Goal: Task Accomplishment & Management: Manage account settings

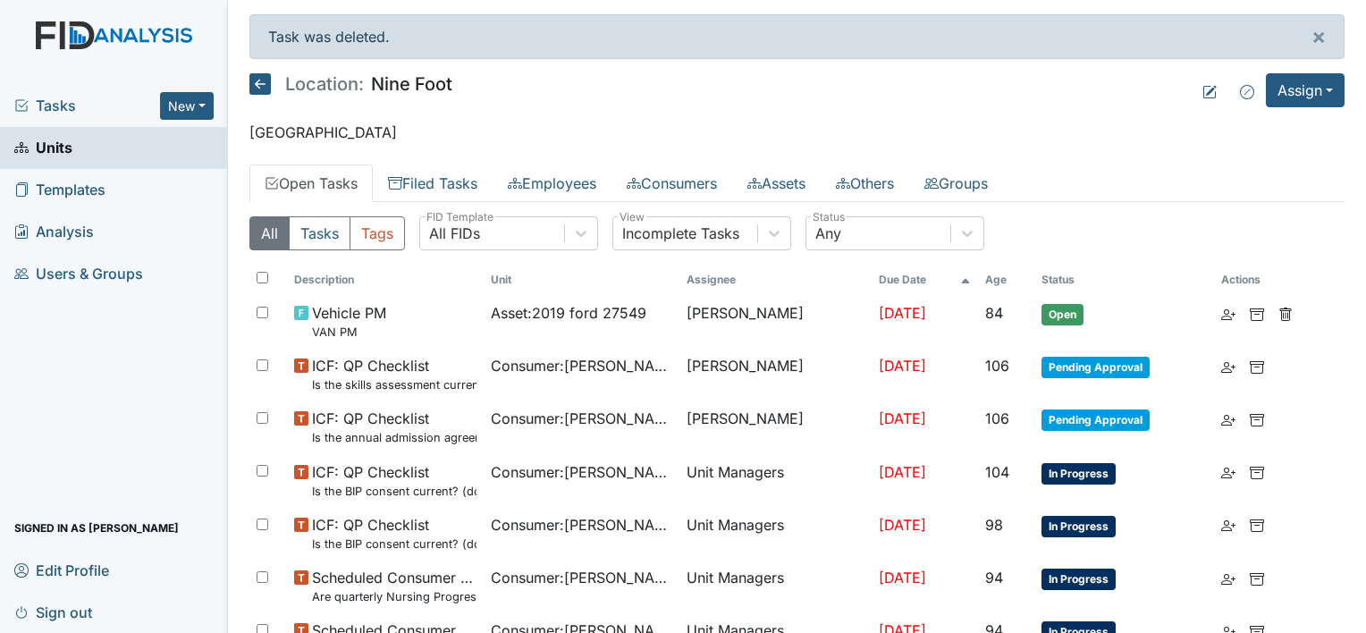
scroll to position [1092, 0]
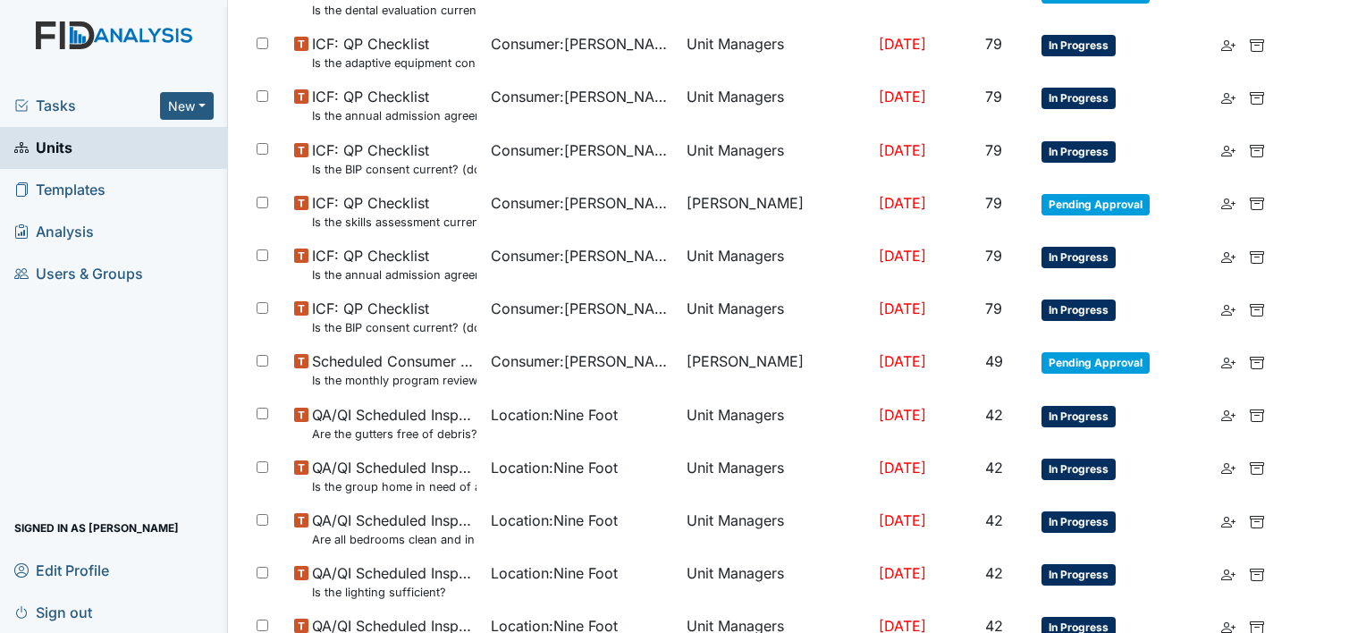
click at [68, 103] on span "Tasks" at bounding box center [87, 105] width 146 height 21
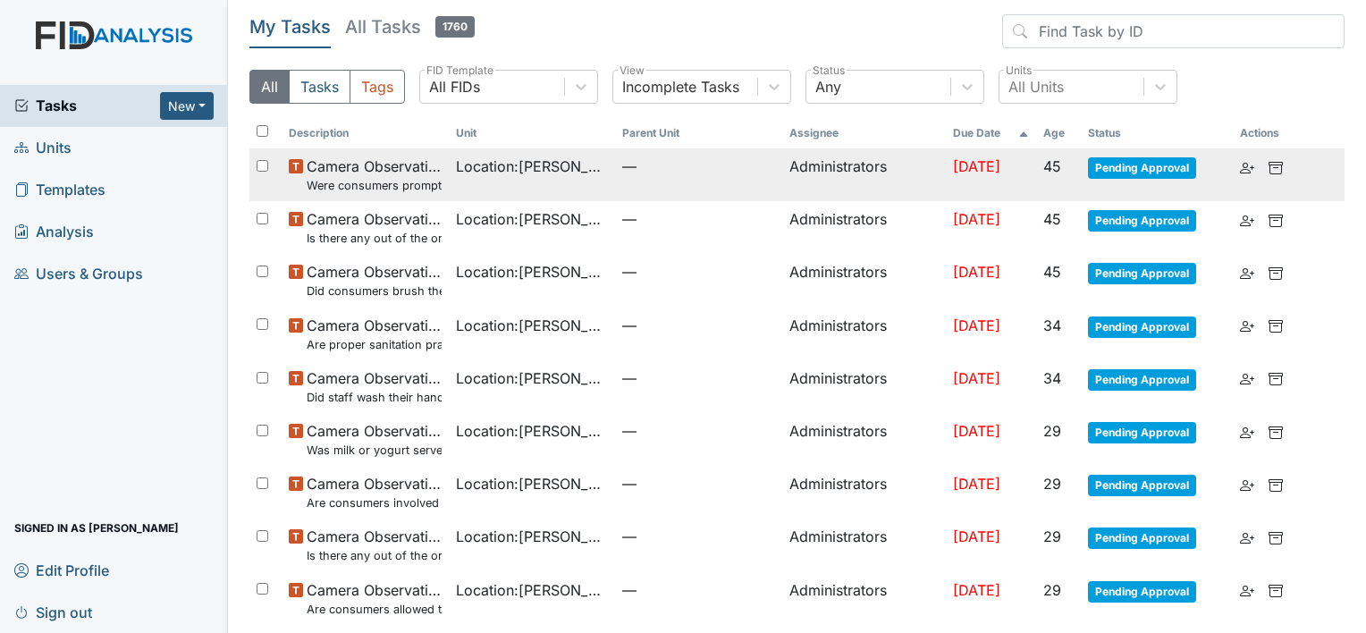
click at [1102, 172] on span "Pending Approval" at bounding box center [1142, 167] width 108 height 21
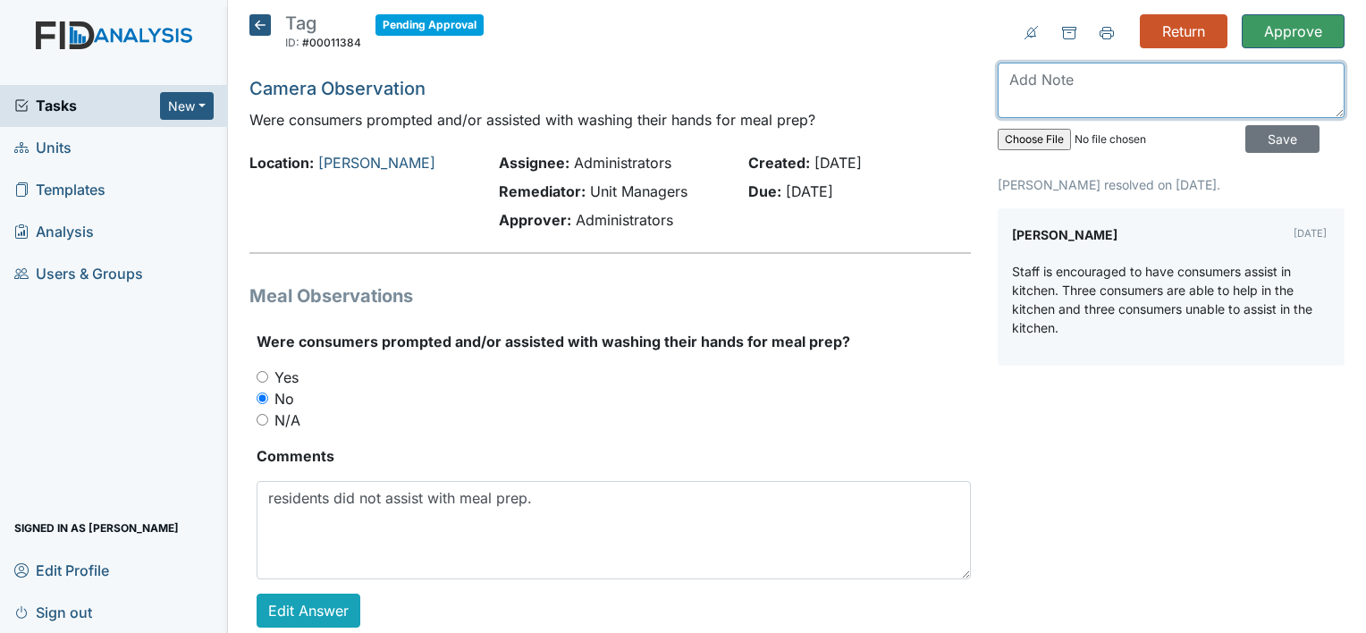
click at [1118, 91] on textarea at bounding box center [1171, 90] width 347 height 55
type textarea "How did you correct this?"
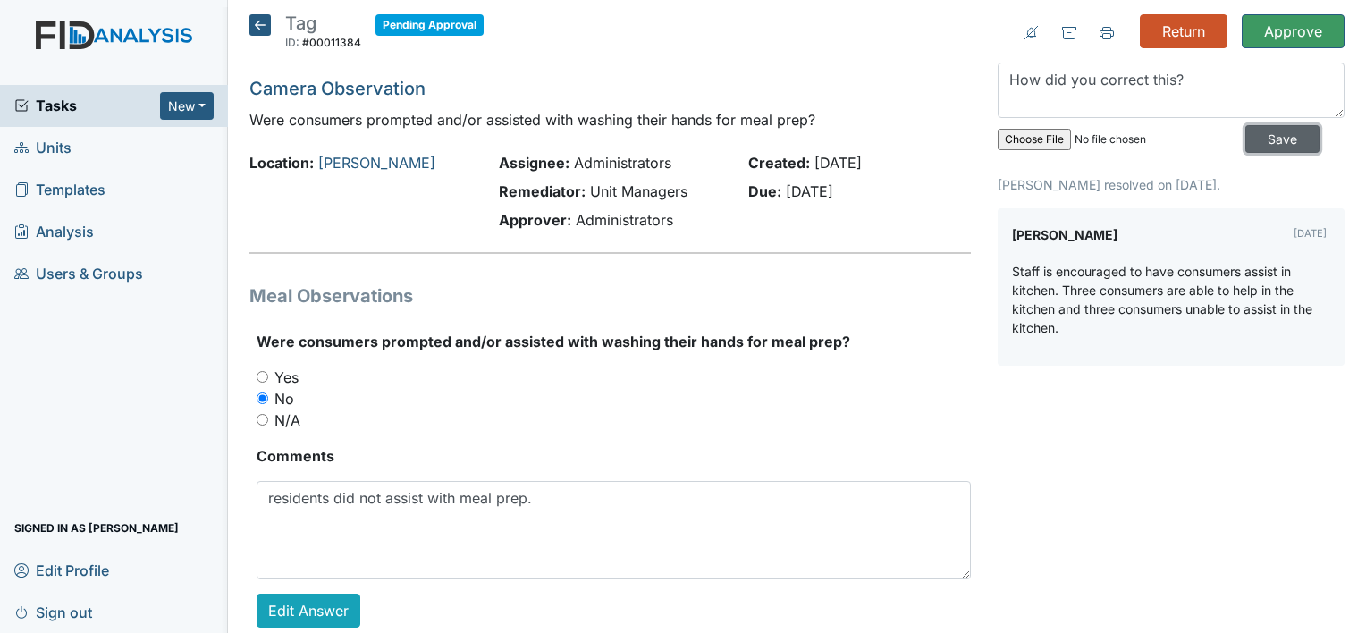
click at [1269, 132] on input "Save" at bounding box center [1283, 139] width 74 height 28
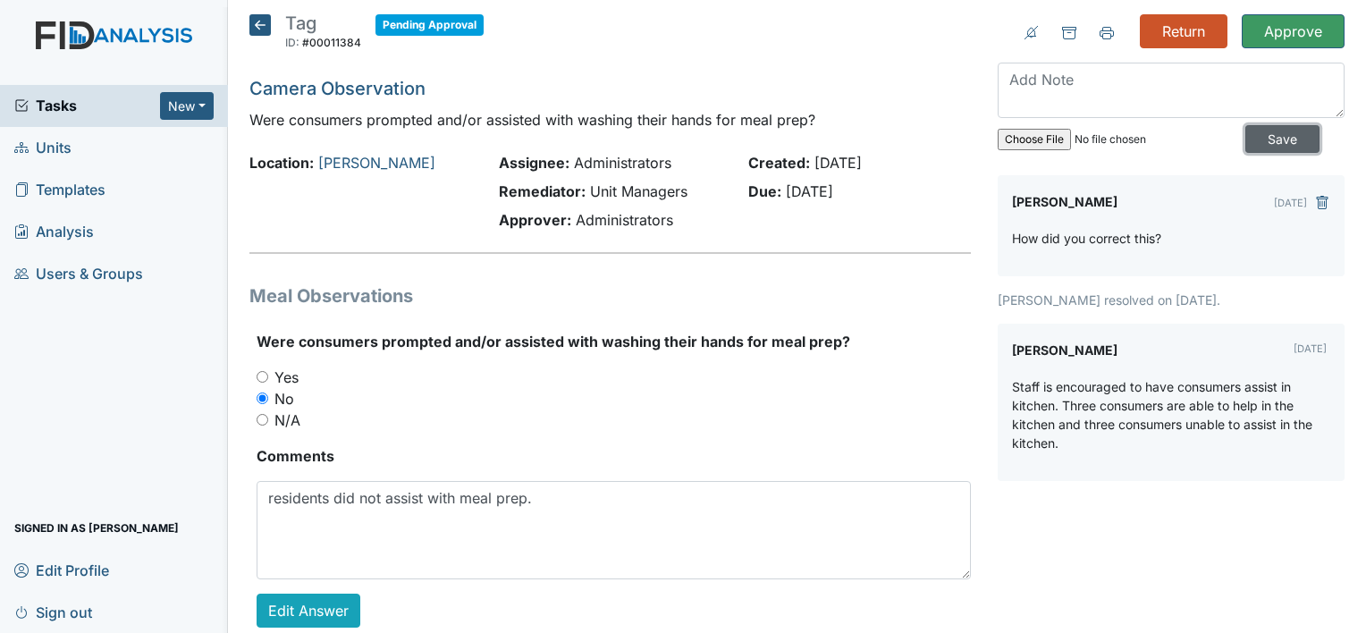
click at [1269, 132] on input "Save" at bounding box center [1283, 139] width 74 height 28
click at [1177, 28] on input "Return" at bounding box center [1184, 31] width 88 height 34
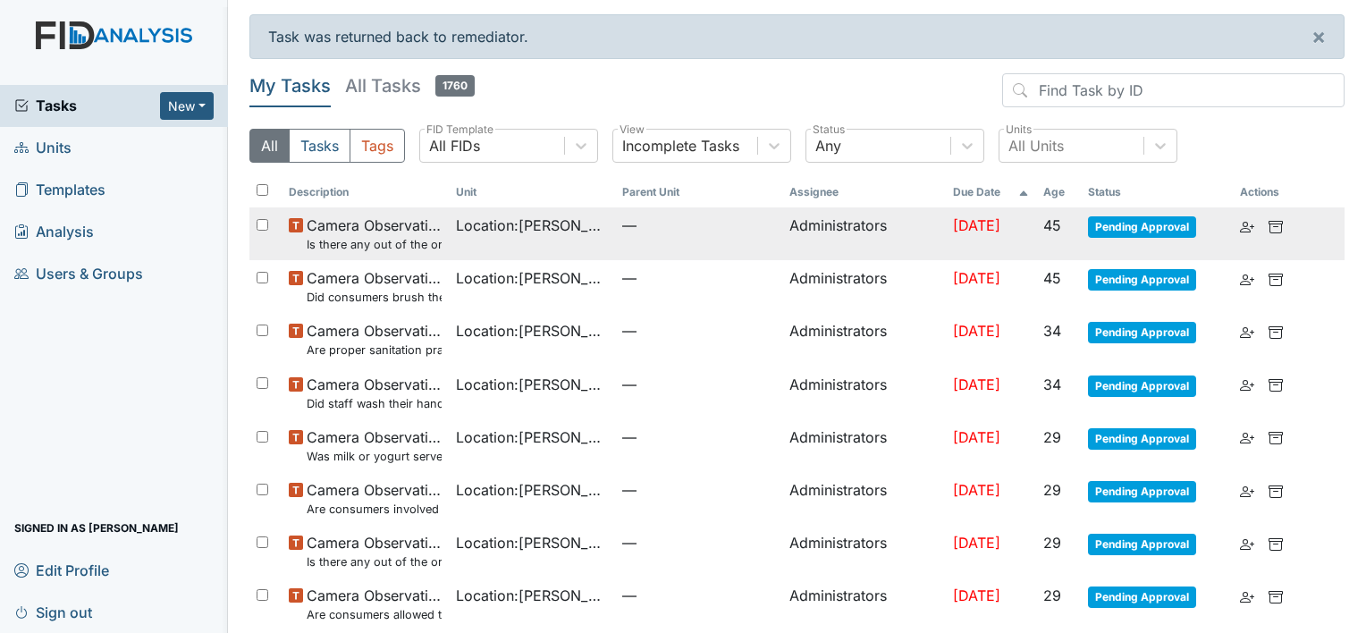
click at [1123, 222] on span "Pending Approval" at bounding box center [1142, 226] width 108 height 21
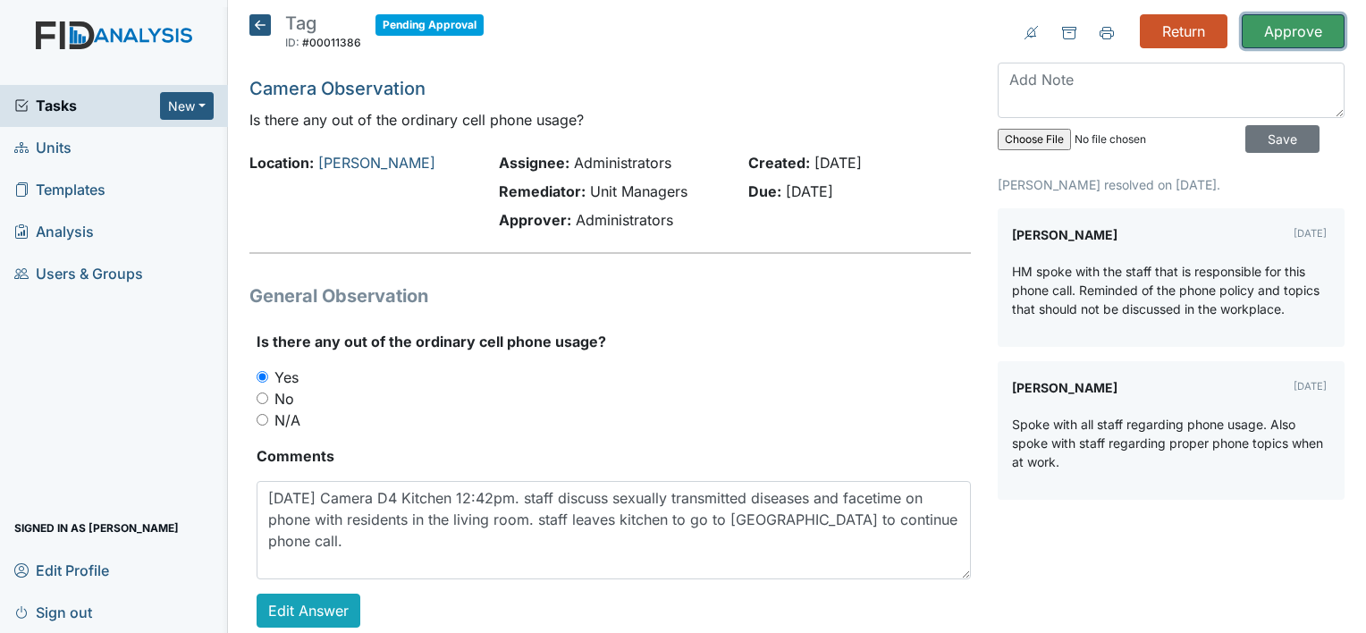
click at [1282, 35] on input "Approve" at bounding box center [1293, 31] width 103 height 34
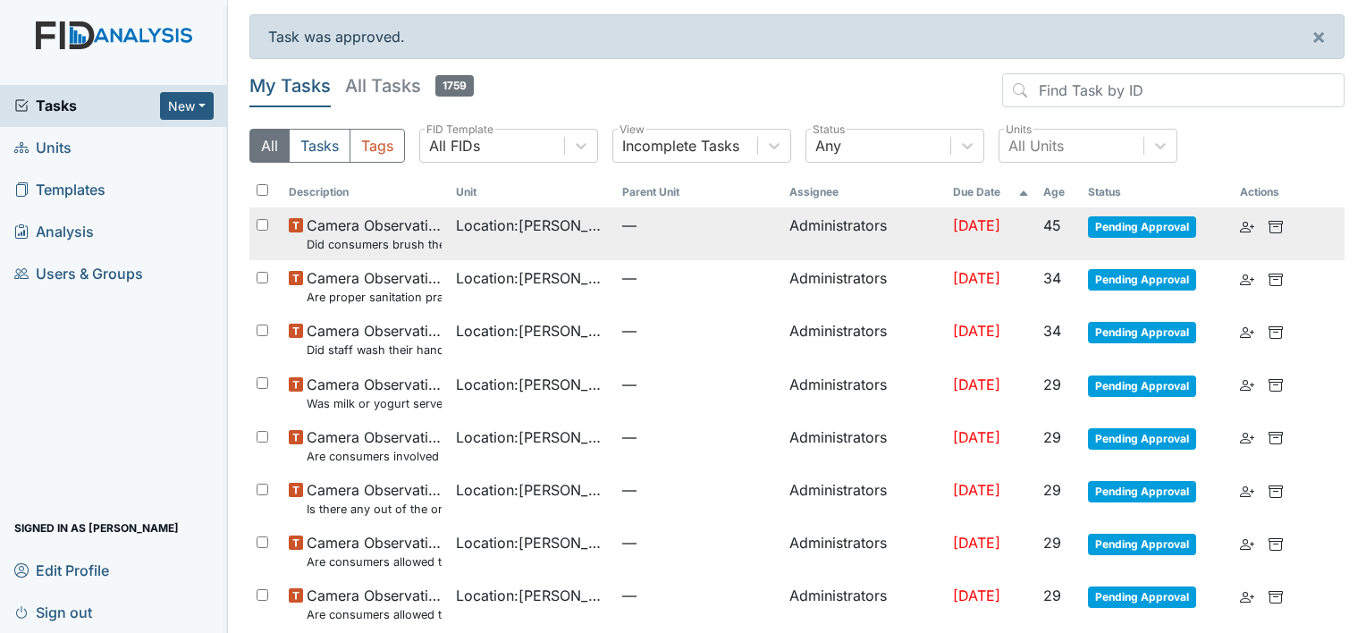
click at [1152, 227] on span "Pending Approval" at bounding box center [1142, 226] width 108 height 21
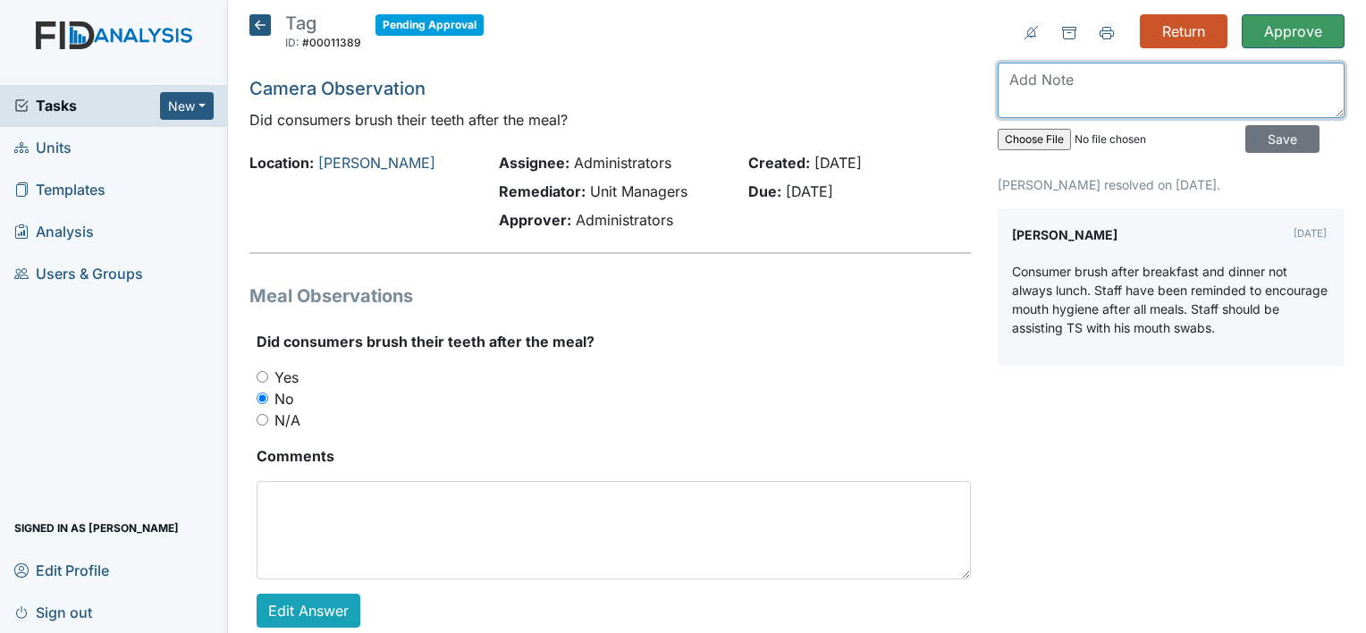
click at [1132, 88] on textarea at bounding box center [1171, 90] width 347 height 55
type textarea "please attach an inservice staff should brush after every meal"
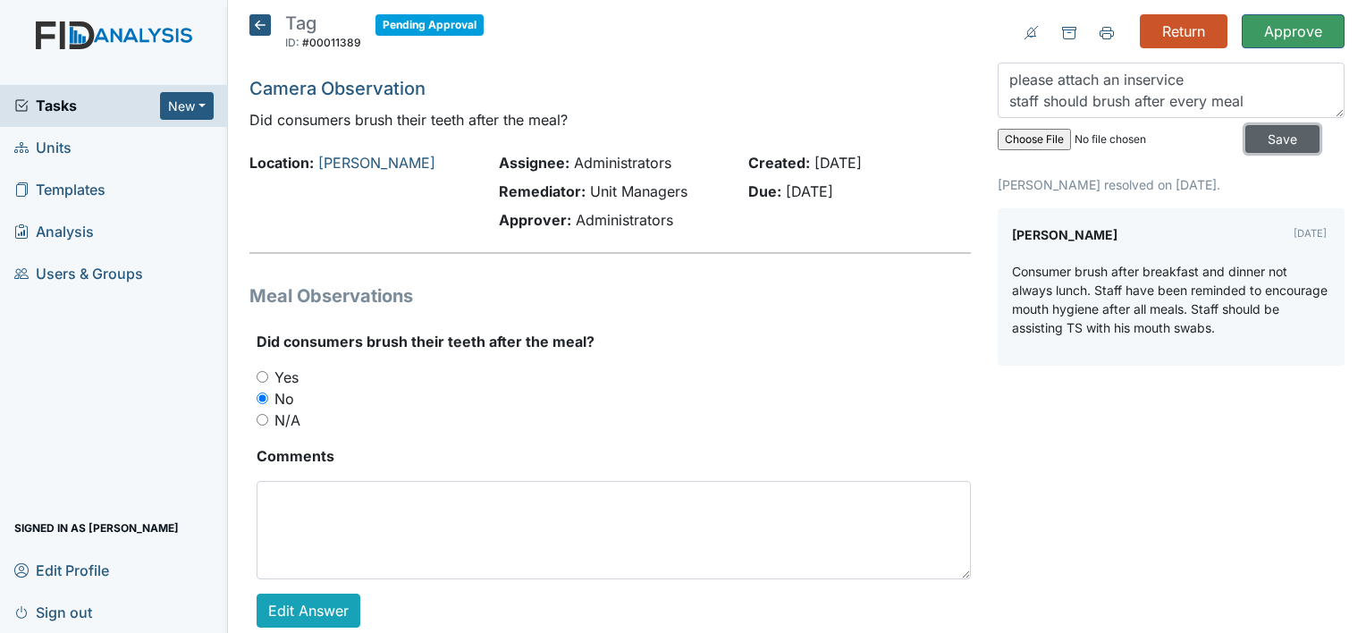
click at [1278, 146] on input "Save" at bounding box center [1283, 139] width 74 height 28
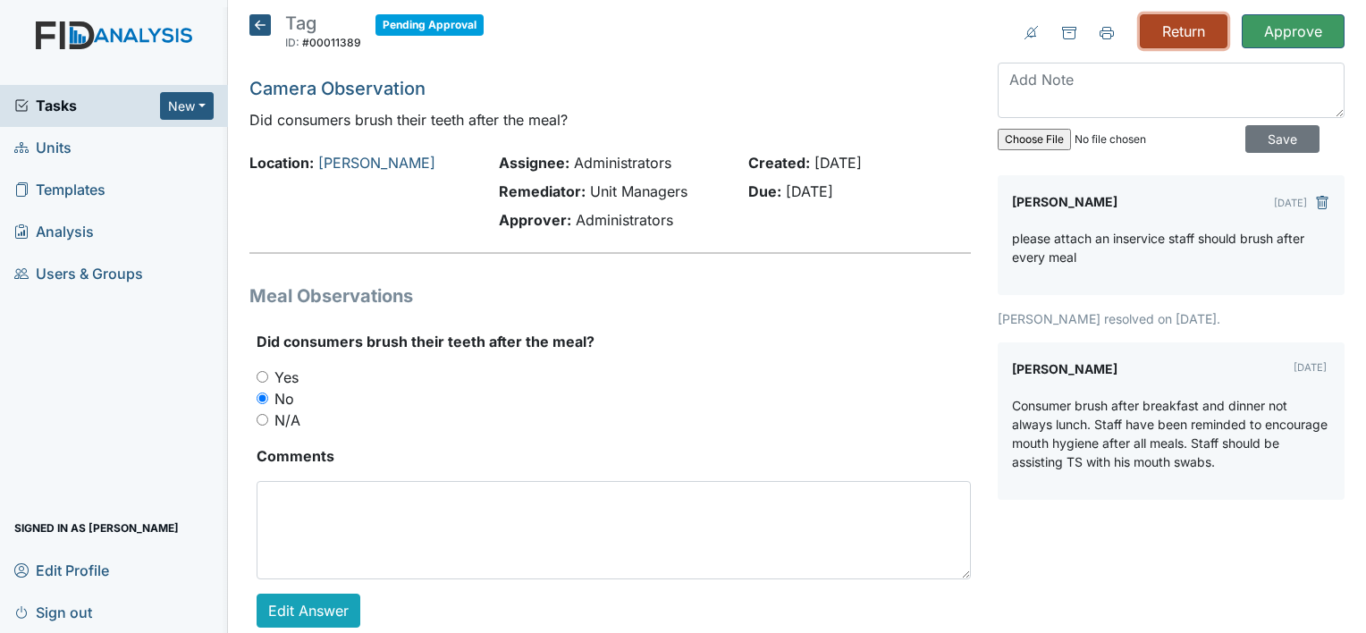
click at [1190, 37] on input "Return" at bounding box center [1184, 31] width 88 height 34
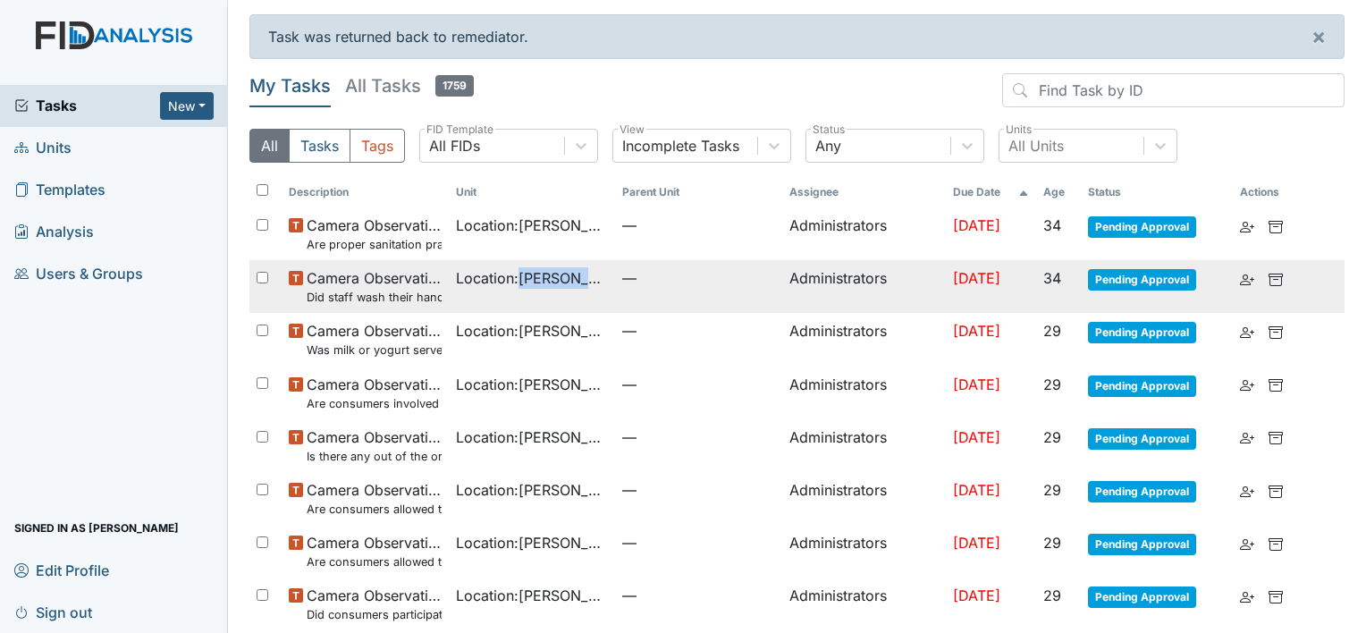
drag, startPoint x: 590, startPoint y: 292, endPoint x: 520, endPoint y: 261, distance: 76.1
click at [520, 261] on td "Location : [GEOGRAPHIC_DATA]" at bounding box center [532, 286] width 167 height 53
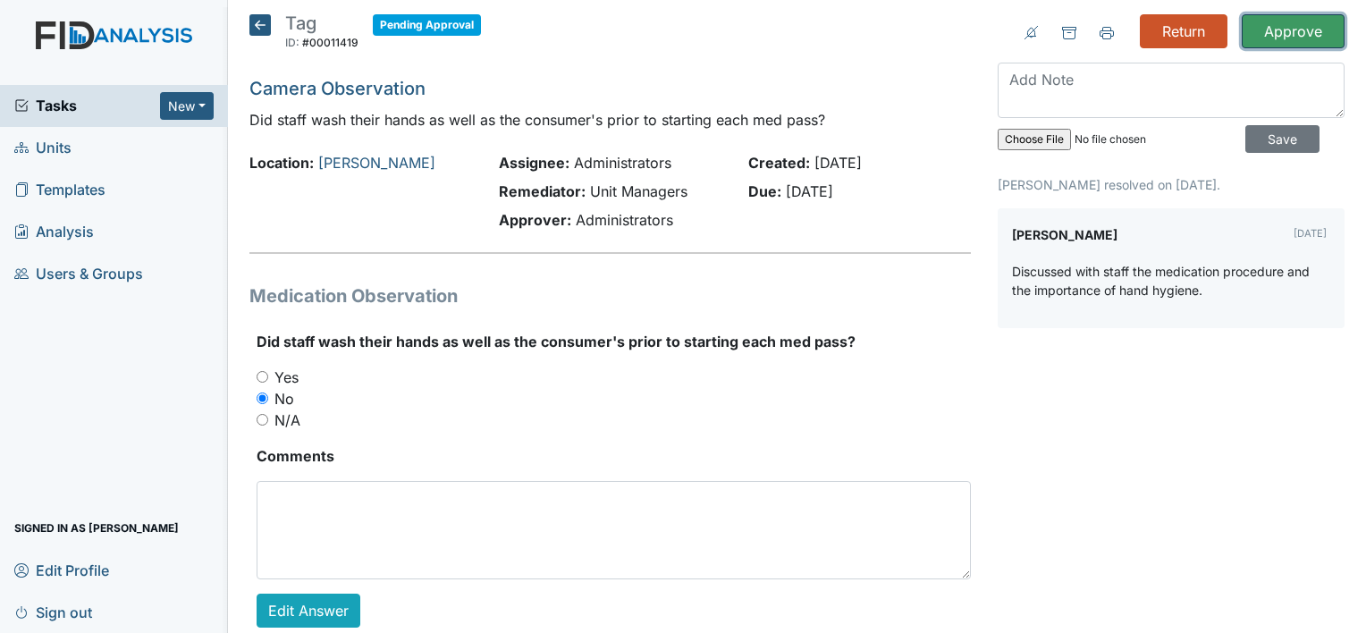
click at [1271, 29] on input "Approve" at bounding box center [1293, 31] width 103 height 34
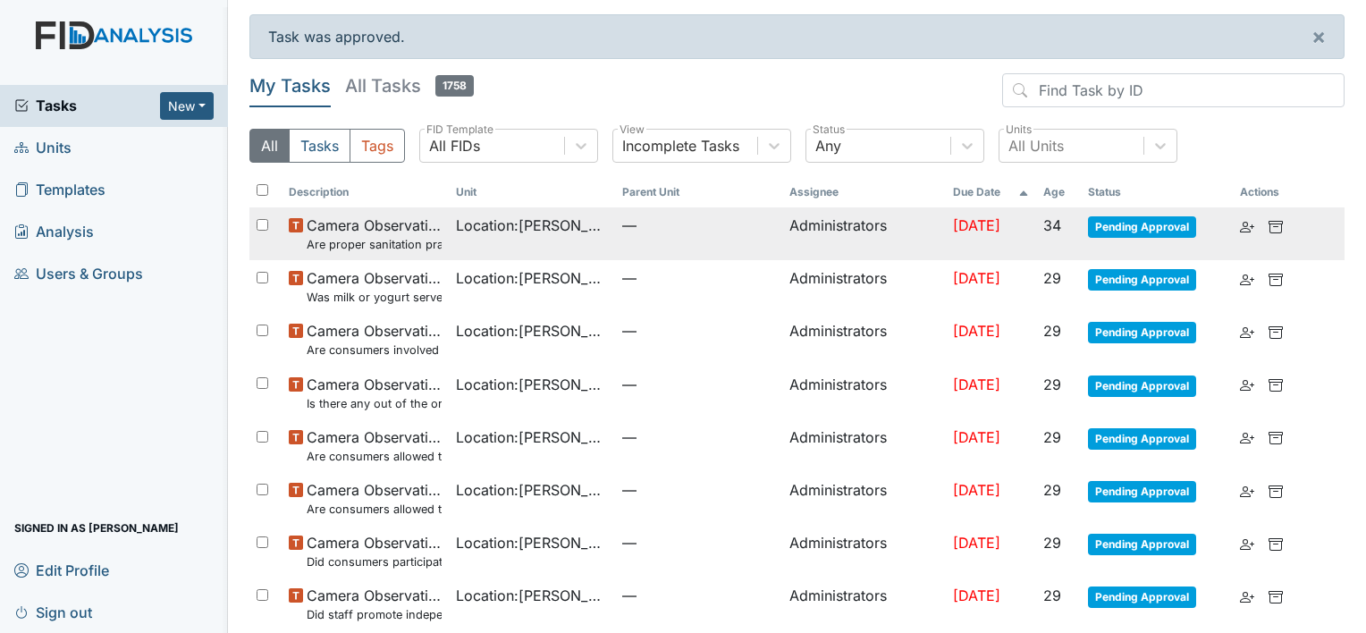
click at [1145, 231] on span "Pending Approval" at bounding box center [1142, 226] width 108 height 21
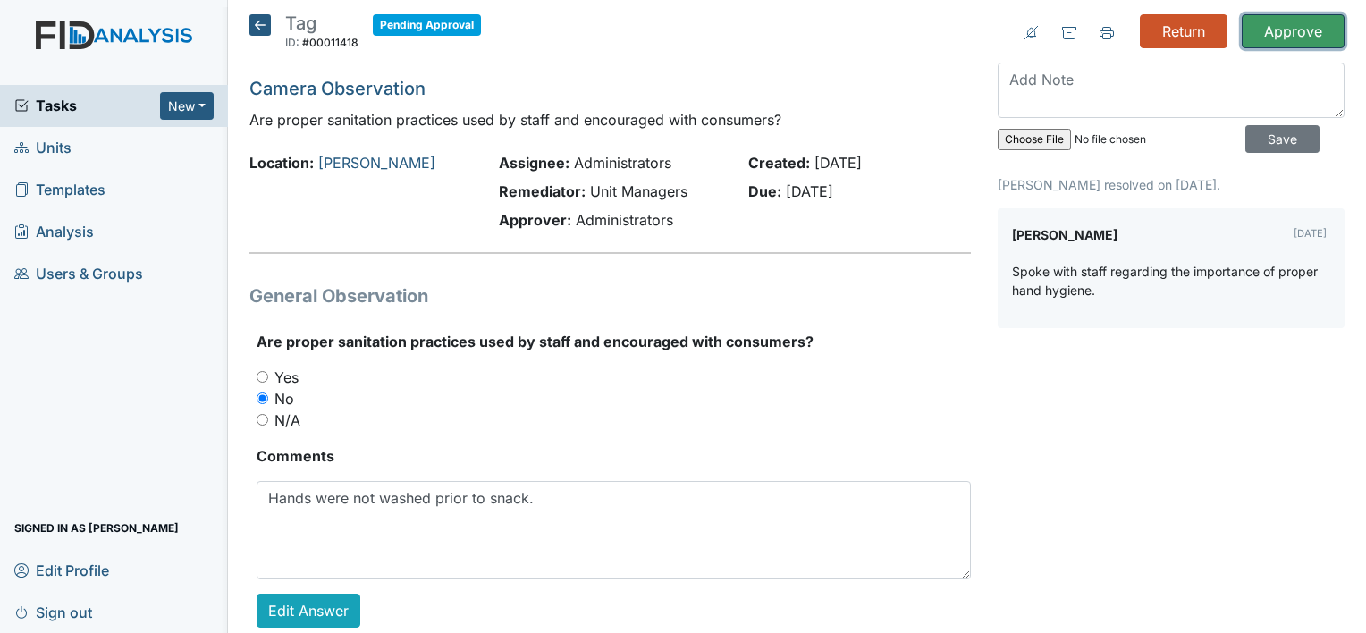
click at [1299, 32] on input "Approve" at bounding box center [1293, 31] width 103 height 34
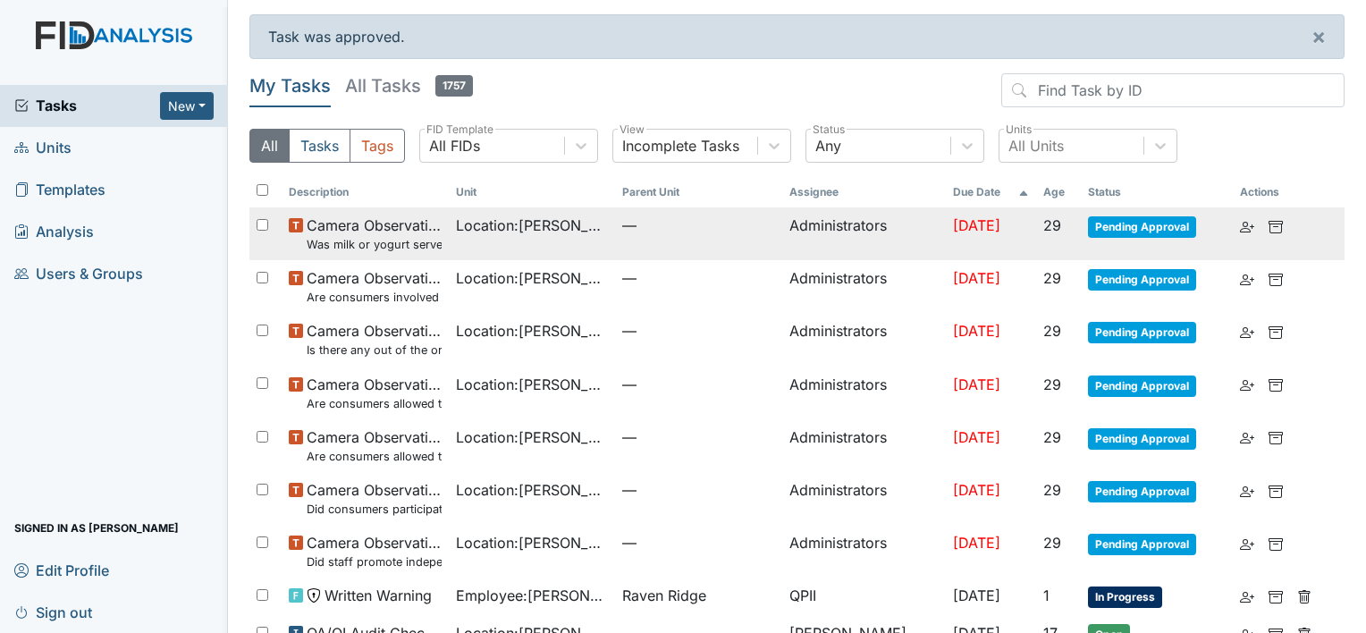
click at [1116, 228] on span "Pending Approval" at bounding box center [1142, 226] width 108 height 21
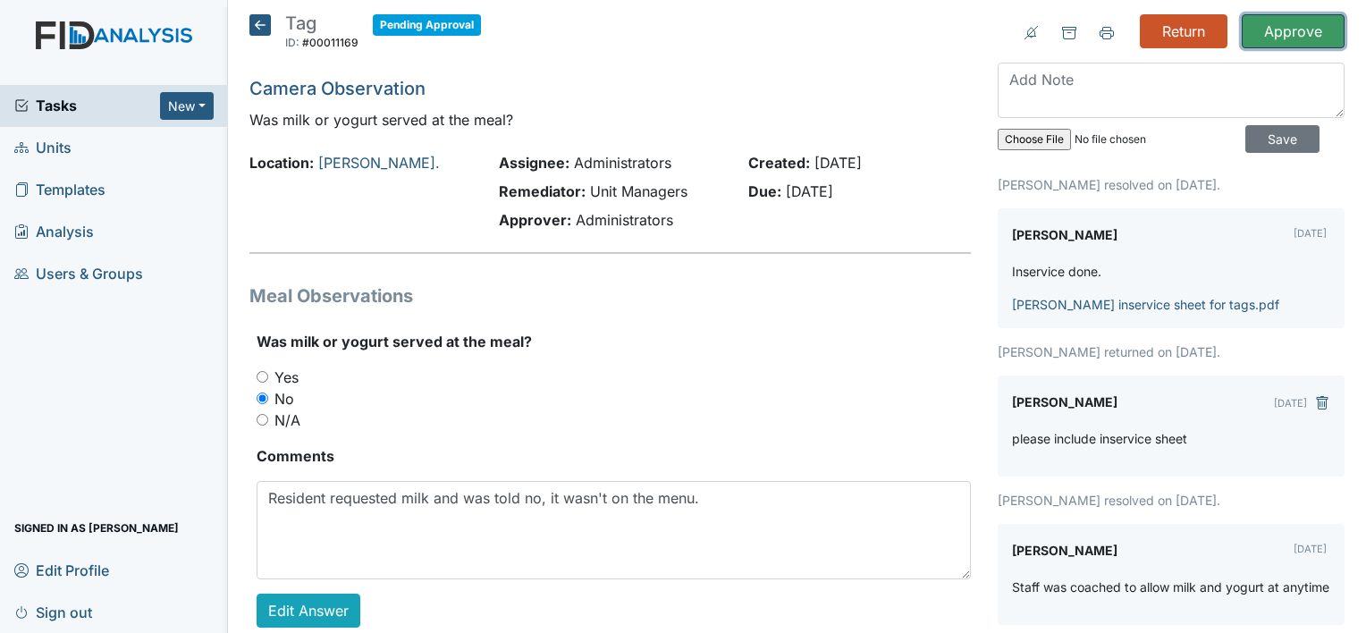
click at [1281, 38] on input "Approve" at bounding box center [1293, 31] width 103 height 34
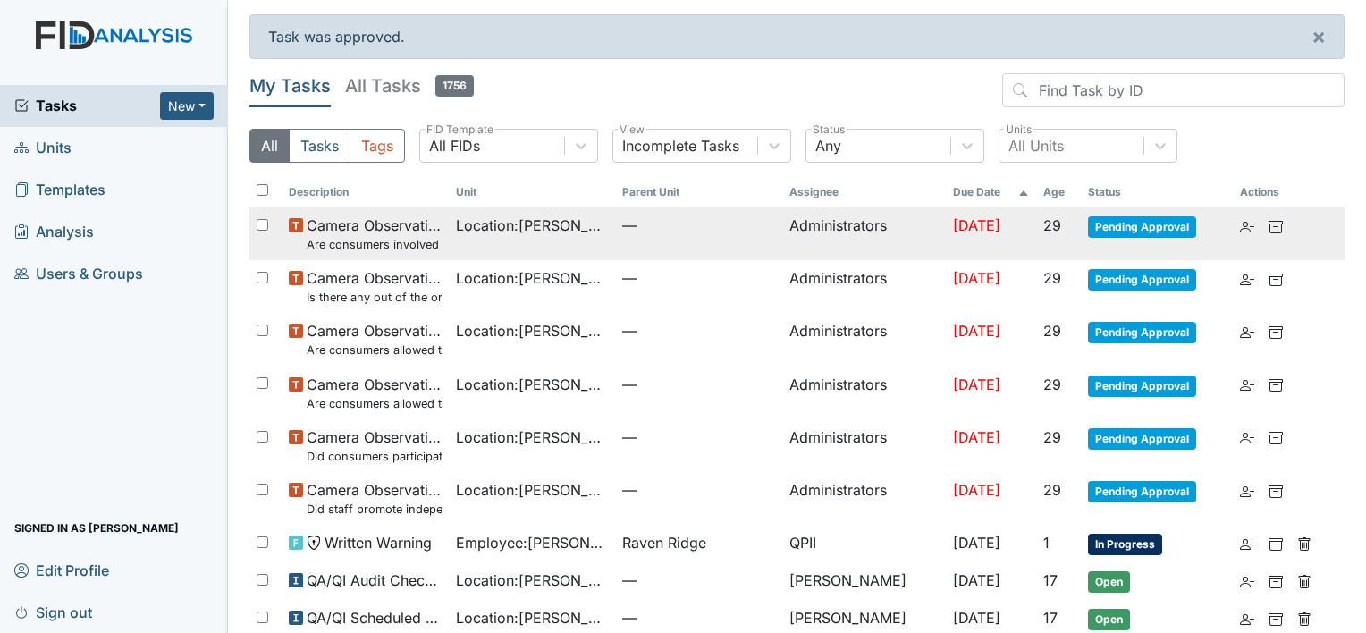
click at [1121, 216] on span "Pending Approval" at bounding box center [1142, 226] width 108 height 21
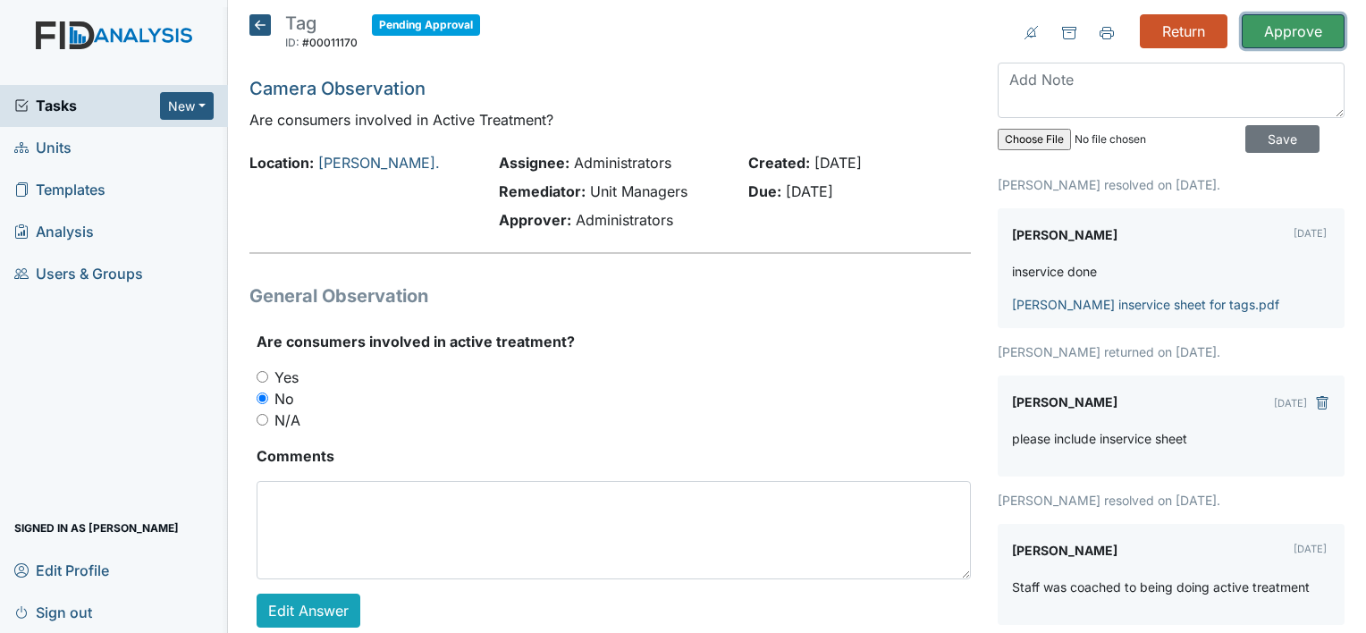
click at [1294, 38] on input "Approve" at bounding box center [1293, 31] width 103 height 34
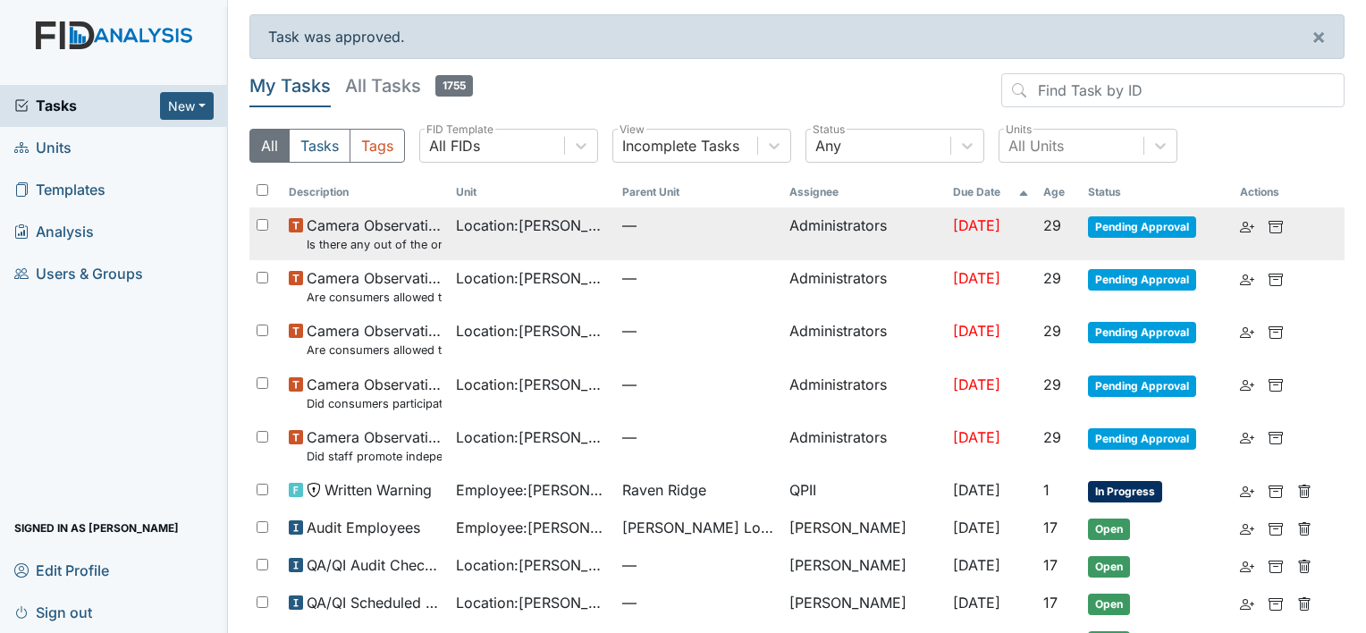
click at [1138, 227] on span "Pending Approval" at bounding box center [1142, 226] width 108 height 21
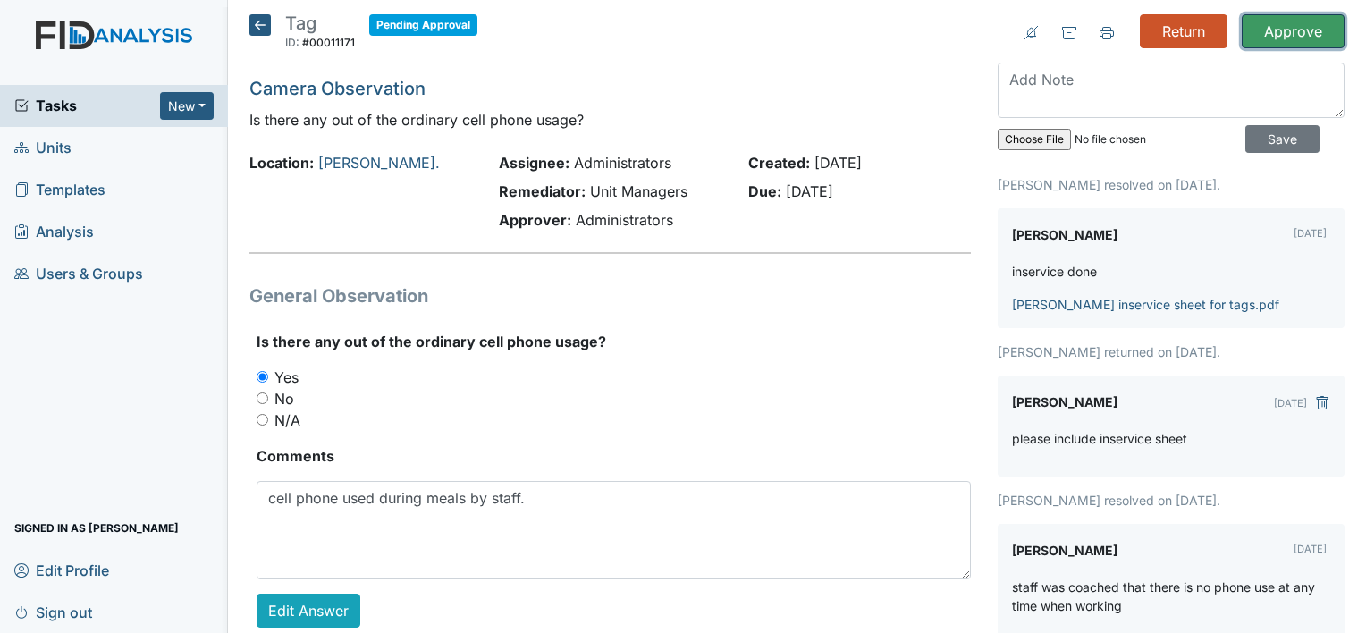
click at [1293, 39] on input "Approve" at bounding box center [1293, 31] width 103 height 34
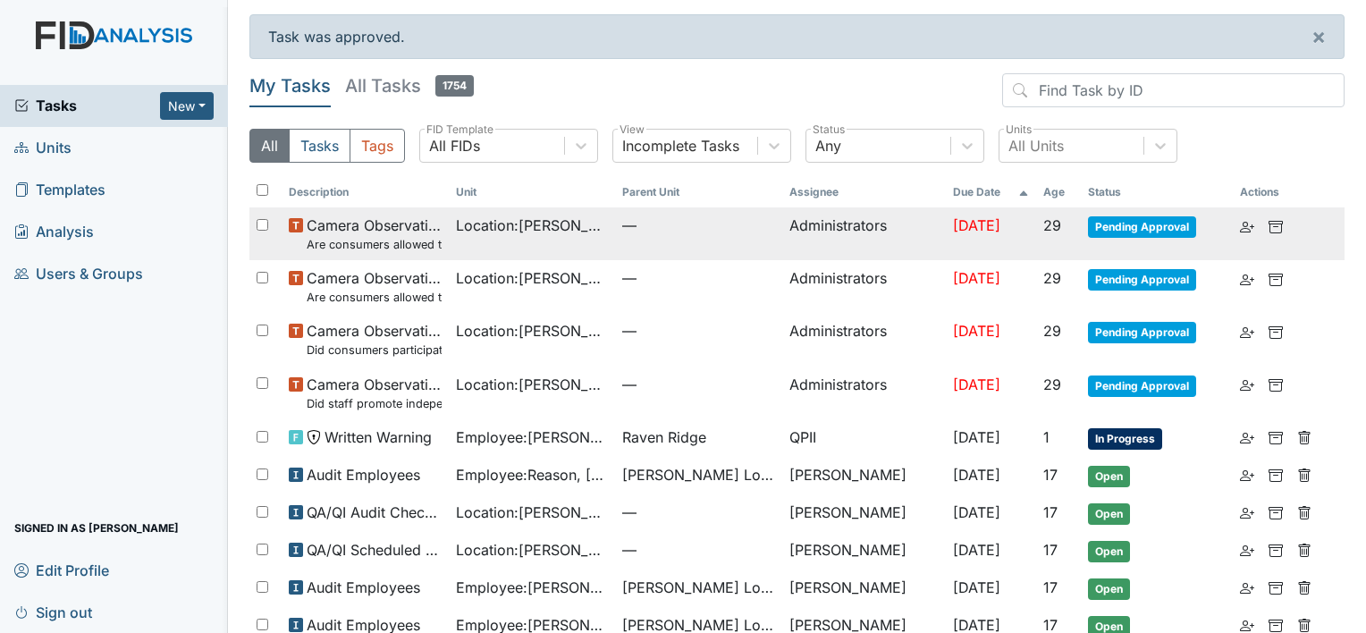
click at [1130, 225] on span "Pending Approval" at bounding box center [1142, 226] width 108 height 21
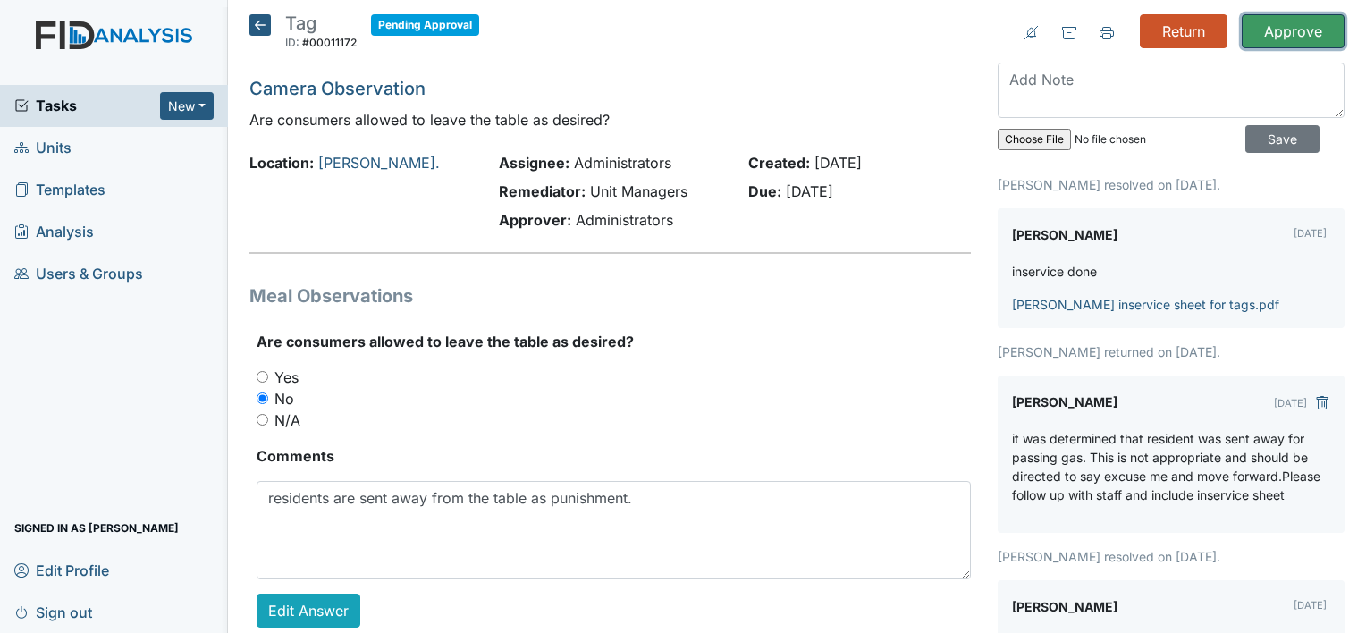
click at [1302, 41] on input "Approve" at bounding box center [1293, 31] width 103 height 34
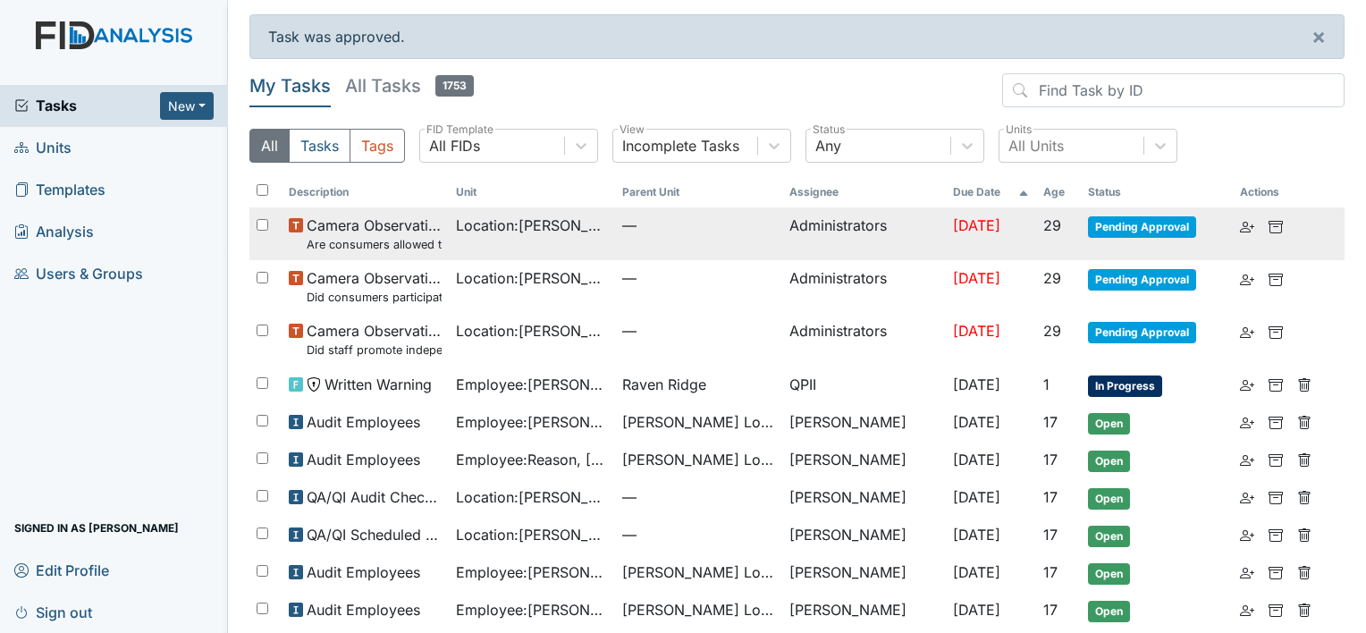
click at [1141, 228] on span "Pending Approval" at bounding box center [1142, 226] width 108 height 21
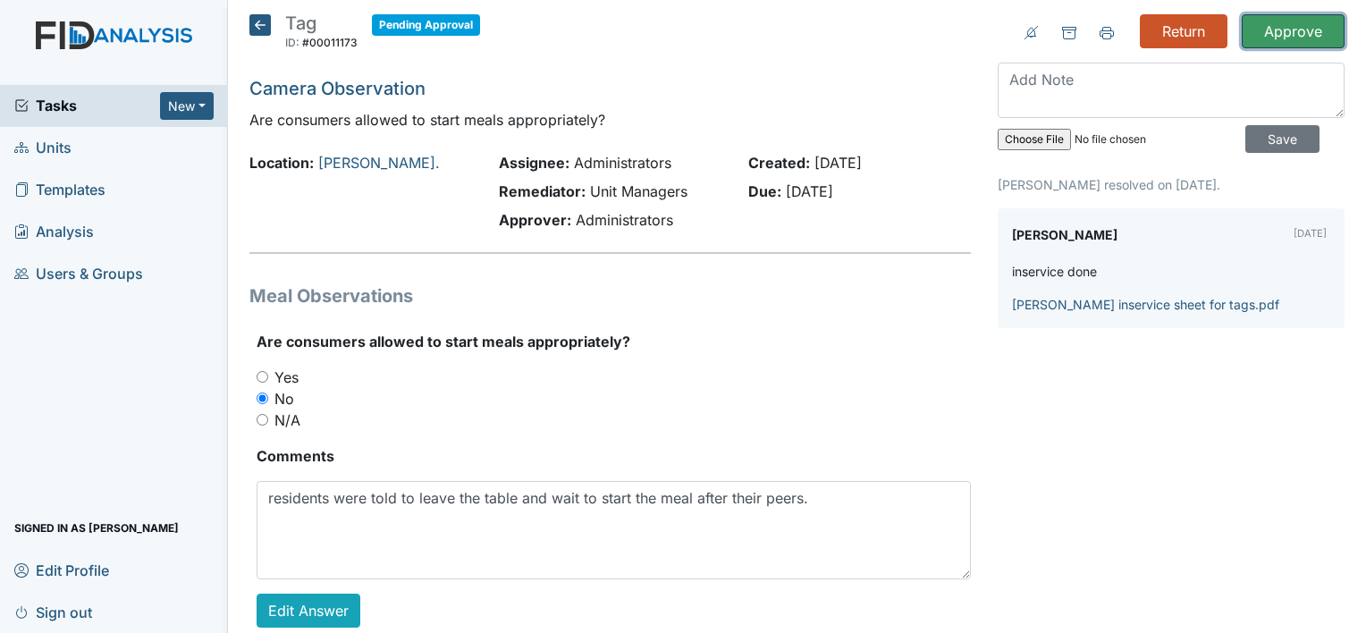
click at [1281, 30] on input "Approve" at bounding box center [1293, 31] width 103 height 34
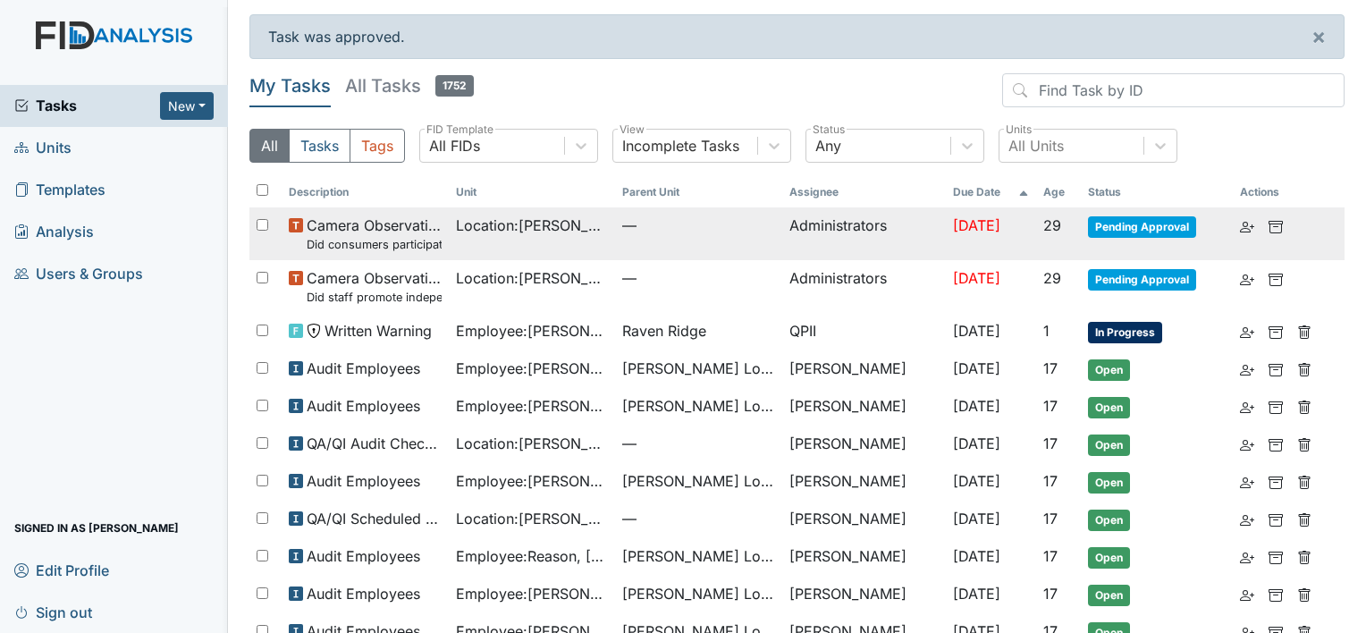
click at [1121, 233] on span "Pending Approval" at bounding box center [1142, 226] width 108 height 21
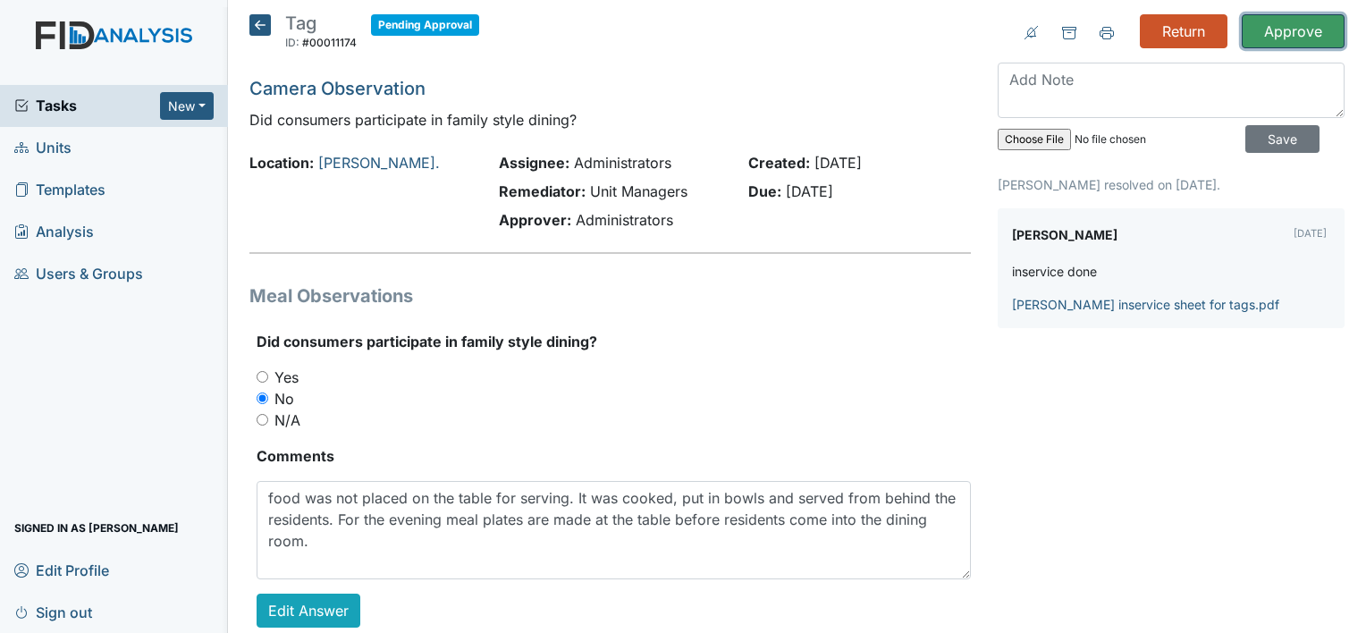
click at [1298, 21] on input "Approve" at bounding box center [1293, 31] width 103 height 34
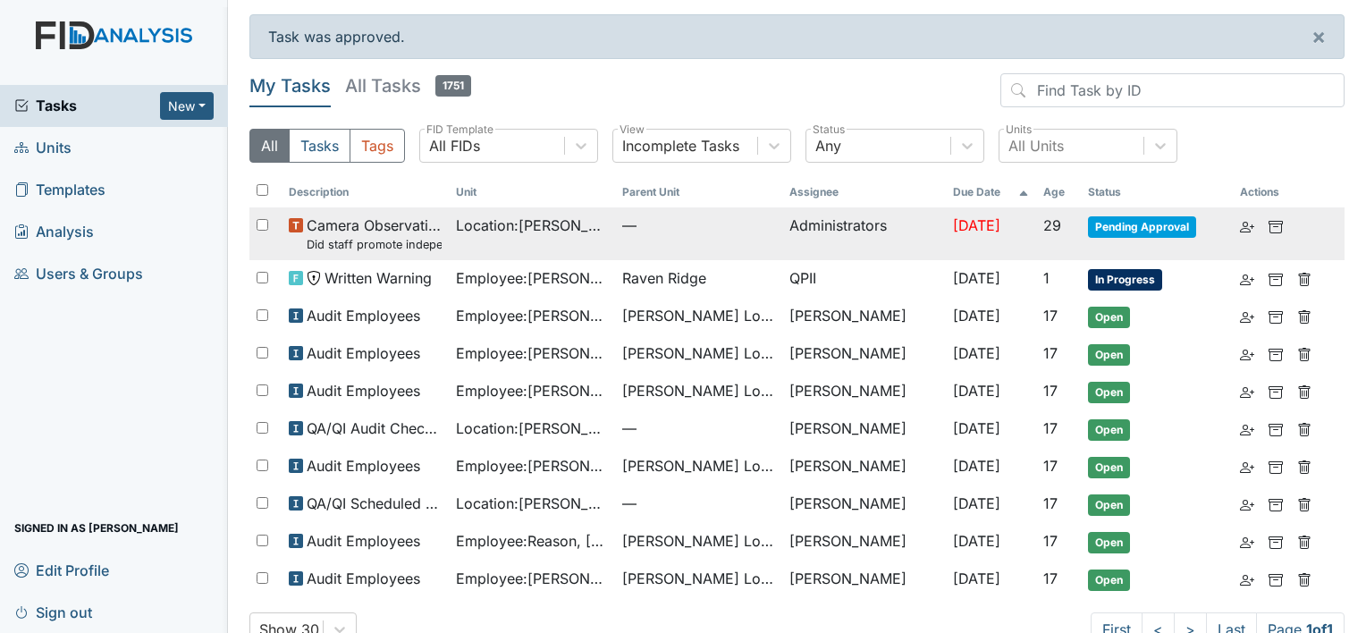
click at [1105, 230] on span "Pending Approval" at bounding box center [1142, 226] width 108 height 21
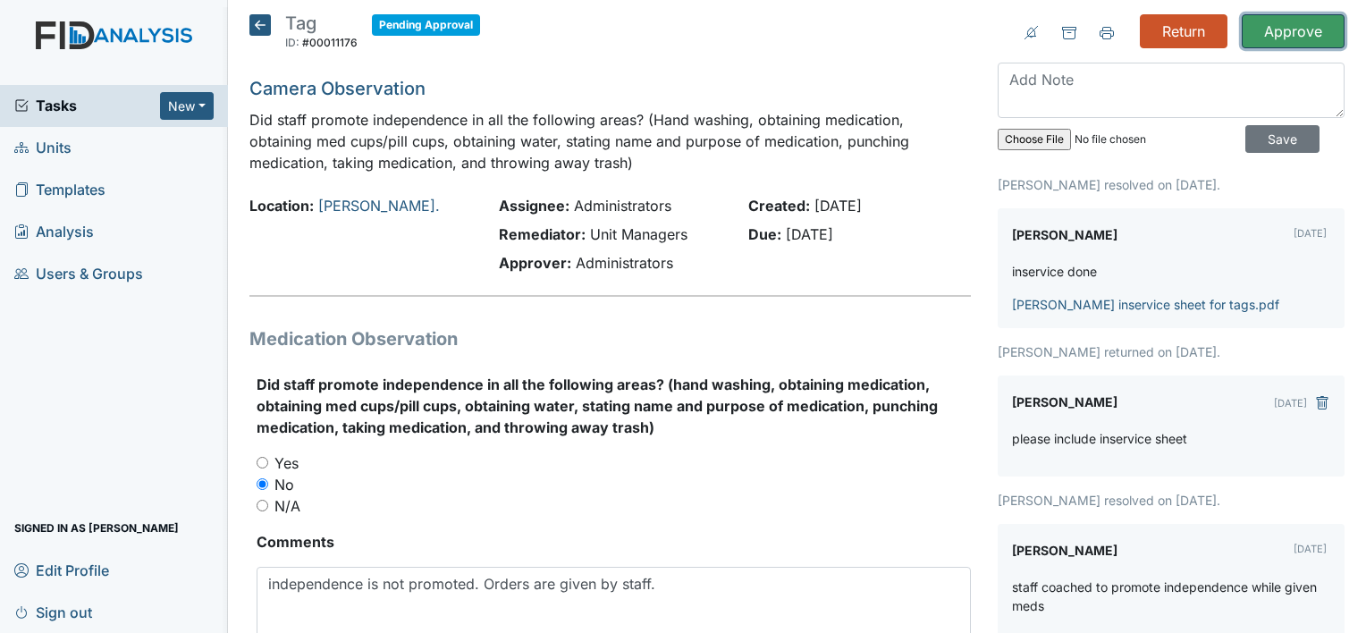
click at [1273, 41] on input "Approve" at bounding box center [1293, 31] width 103 height 34
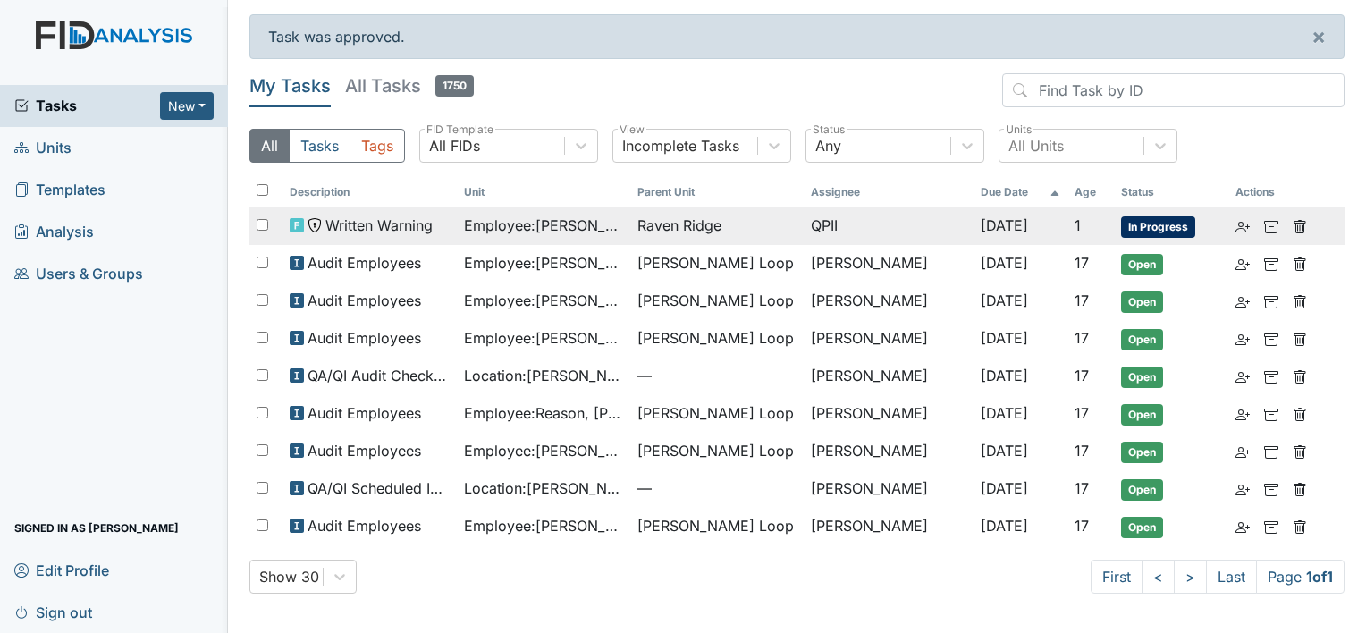
click at [587, 222] on span "Employee : Trevathan, Nayya" at bounding box center [543, 225] width 159 height 21
click at [1239, 229] on icon at bounding box center [1243, 227] width 14 height 14
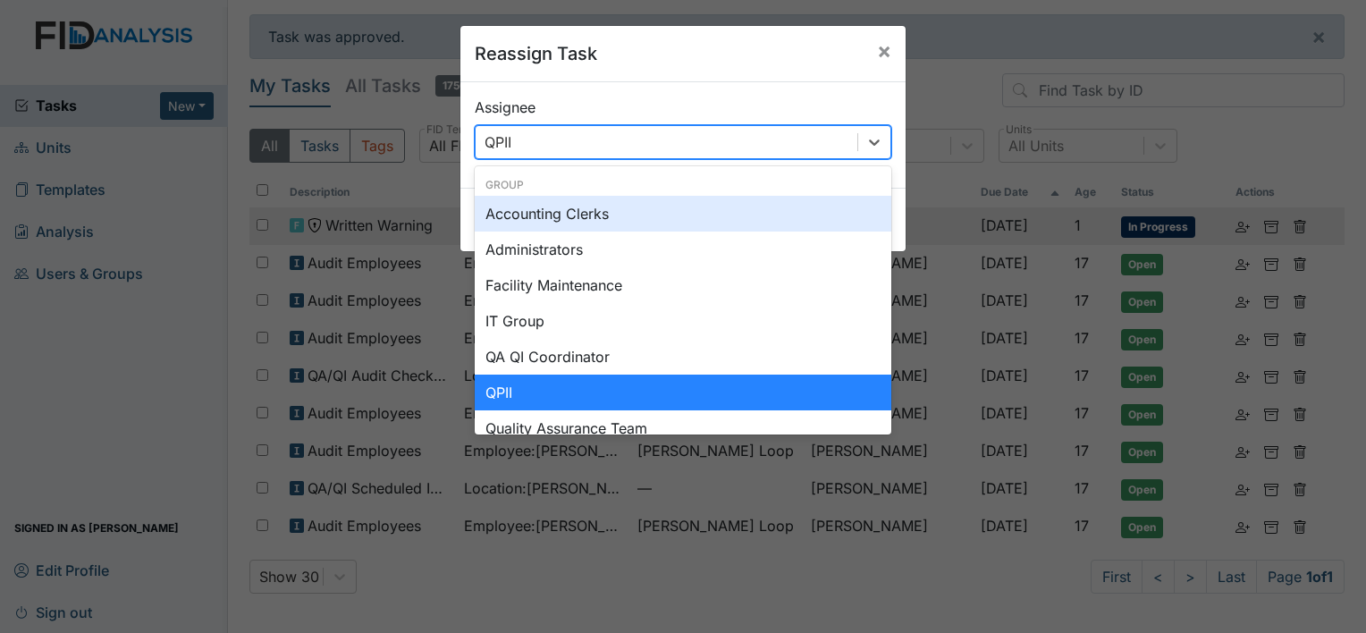
click at [715, 143] on div "QPII" at bounding box center [667, 142] width 382 height 32
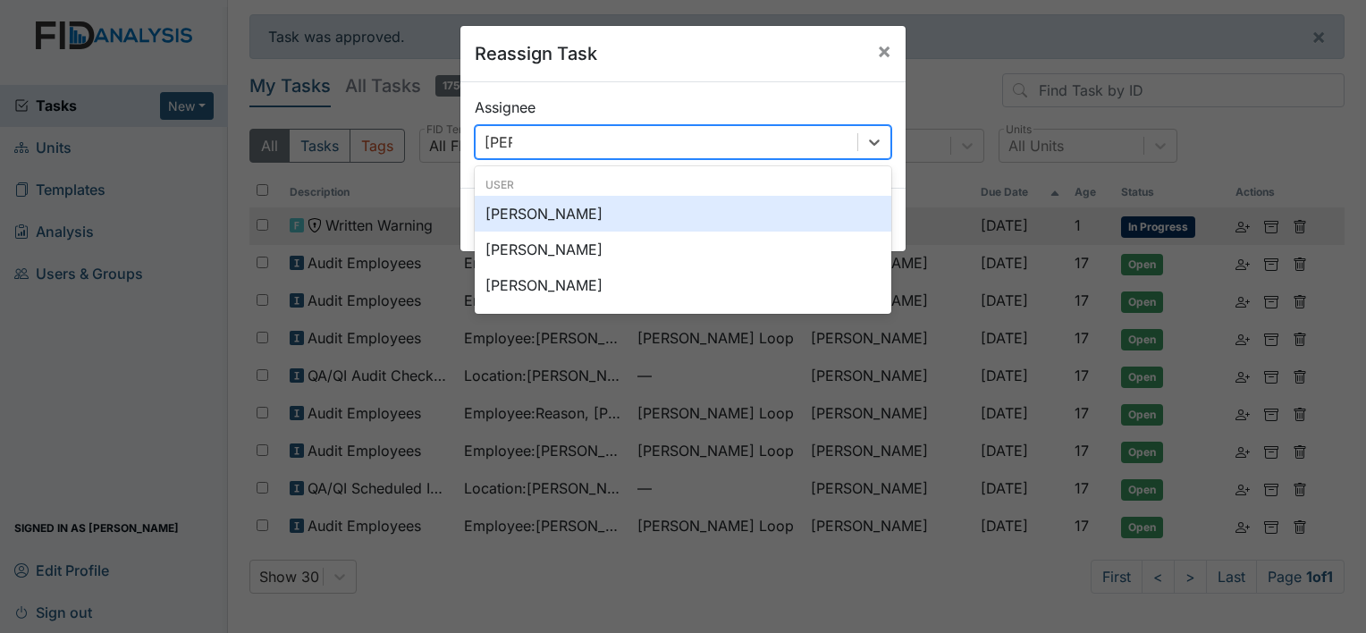
type input "donna"
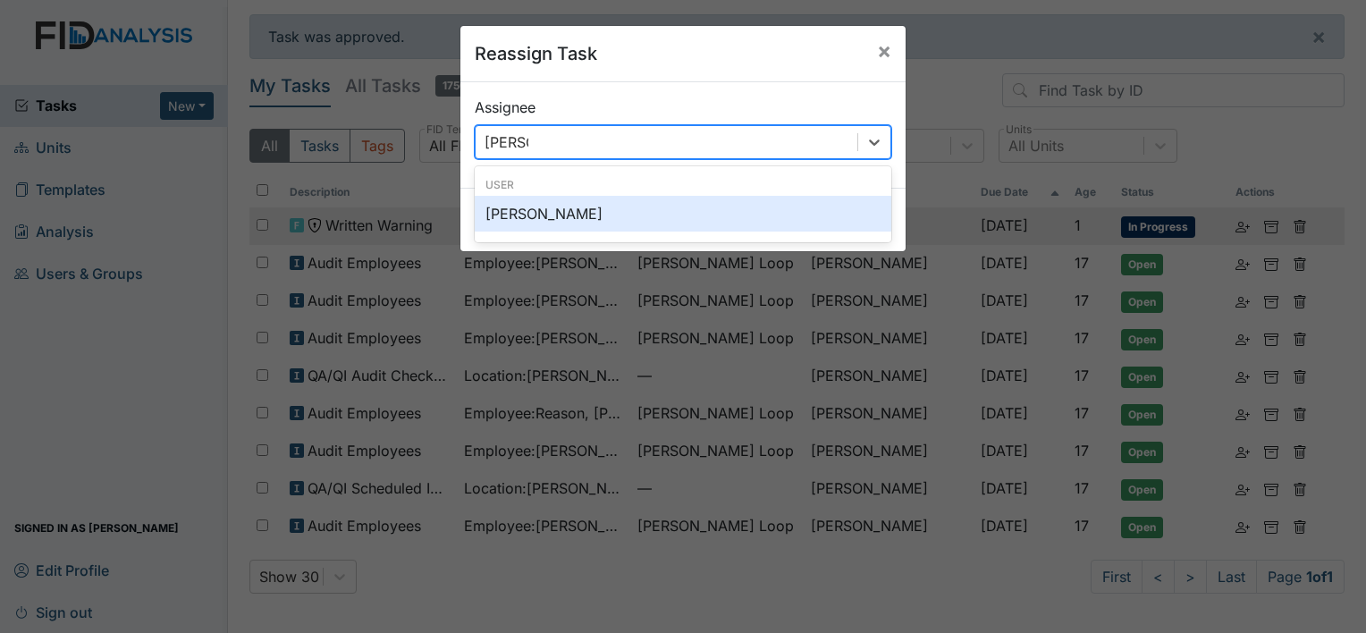
click at [748, 216] on div "[PERSON_NAME]" at bounding box center [683, 214] width 417 height 36
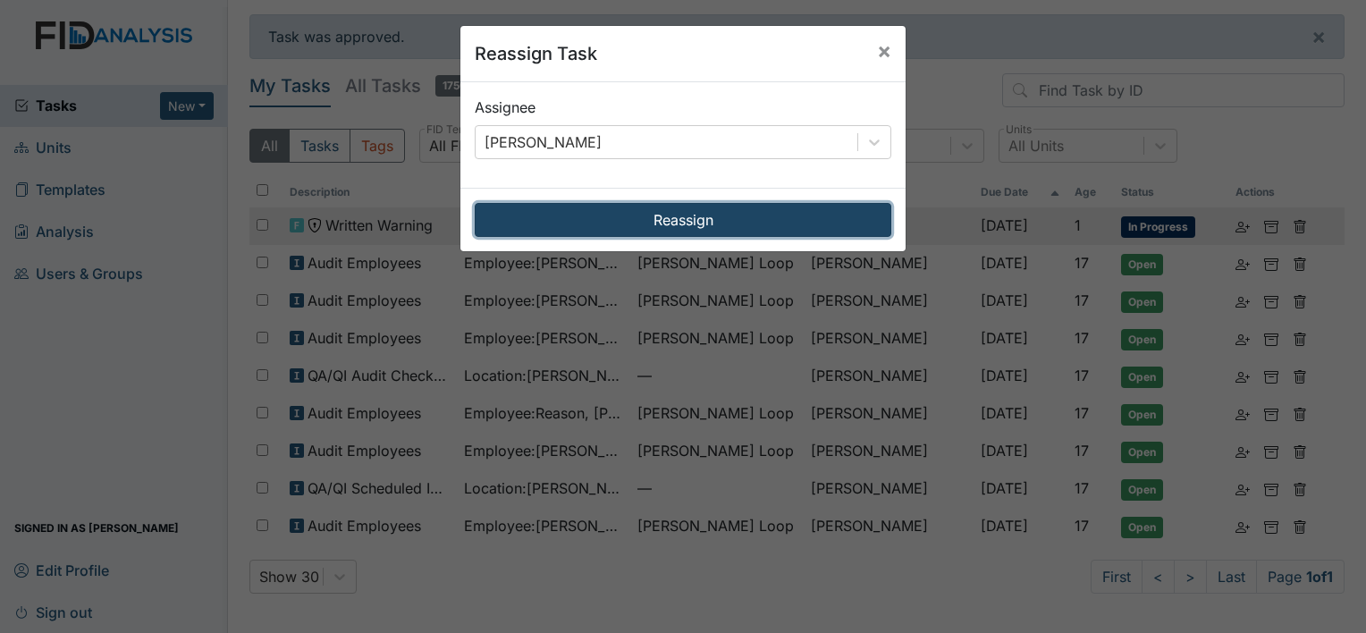
click at [757, 233] on button "Reassign" at bounding box center [683, 220] width 417 height 34
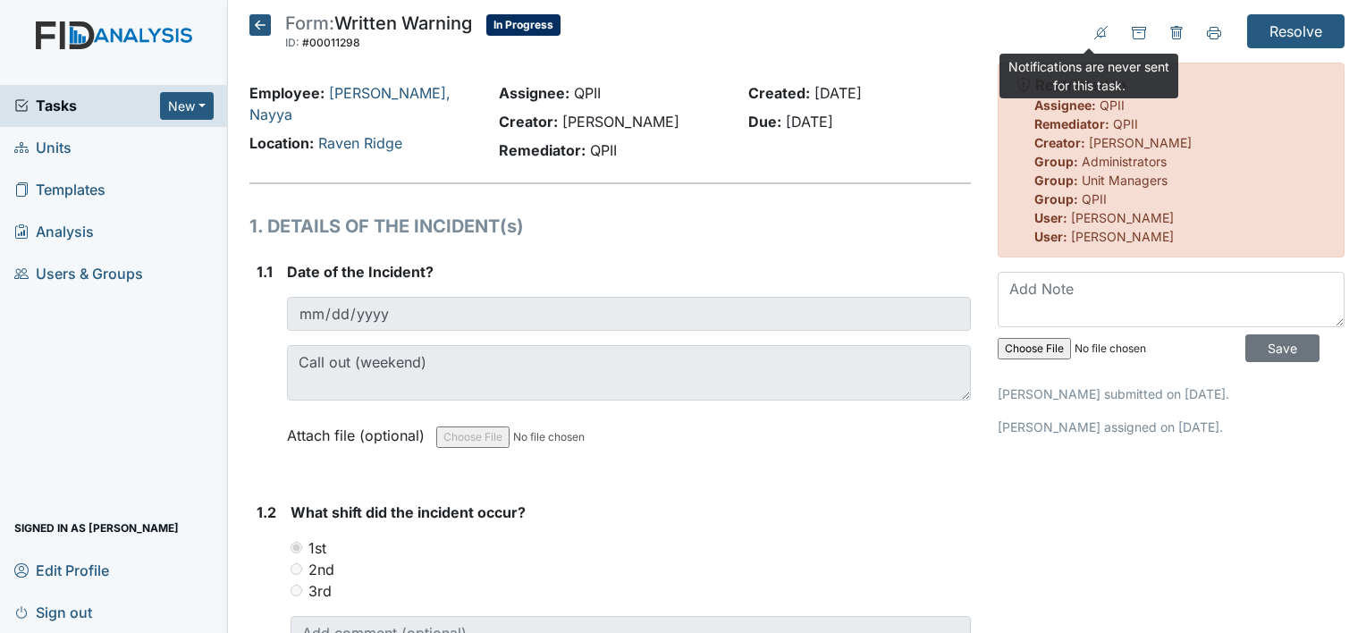
click at [1095, 29] on icon at bounding box center [1102, 33] width 14 height 14
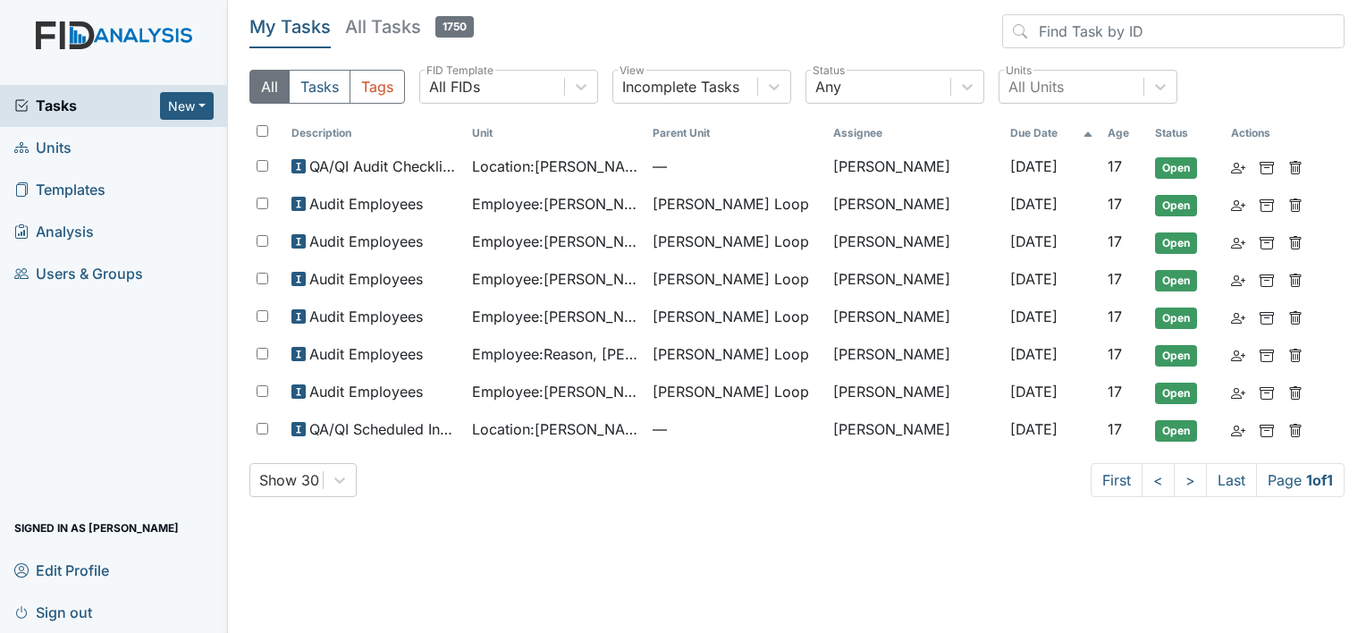
click at [392, 28] on h5 "All Tasks 1750" at bounding box center [409, 26] width 129 height 25
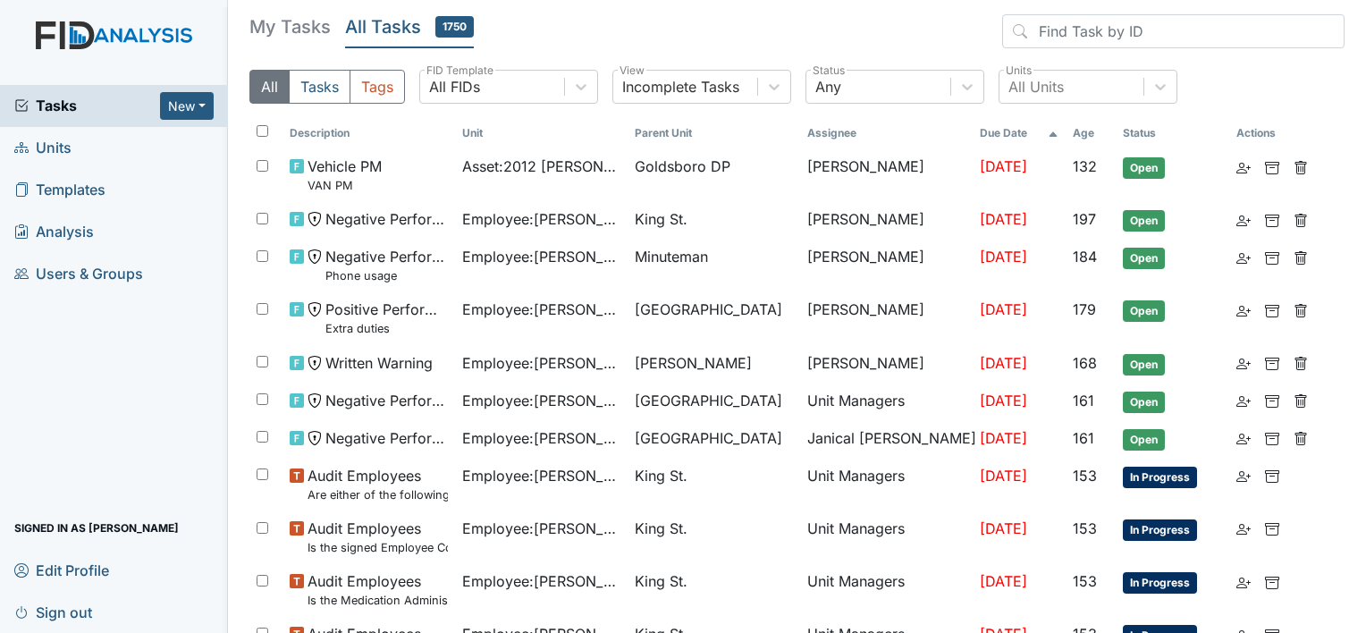
click at [43, 146] on span "Units" at bounding box center [42, 148] width 57 height 28
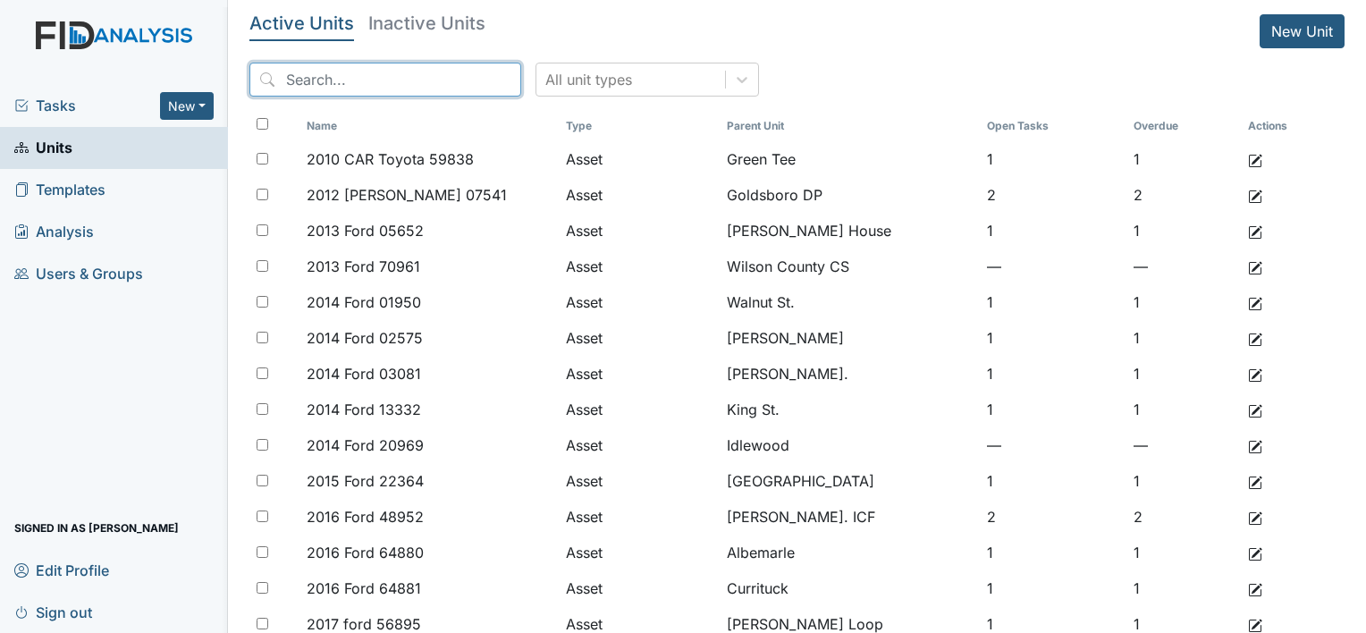
click at [350, 72] on input "search" at bounding box center [386, 80] width 272 height 34
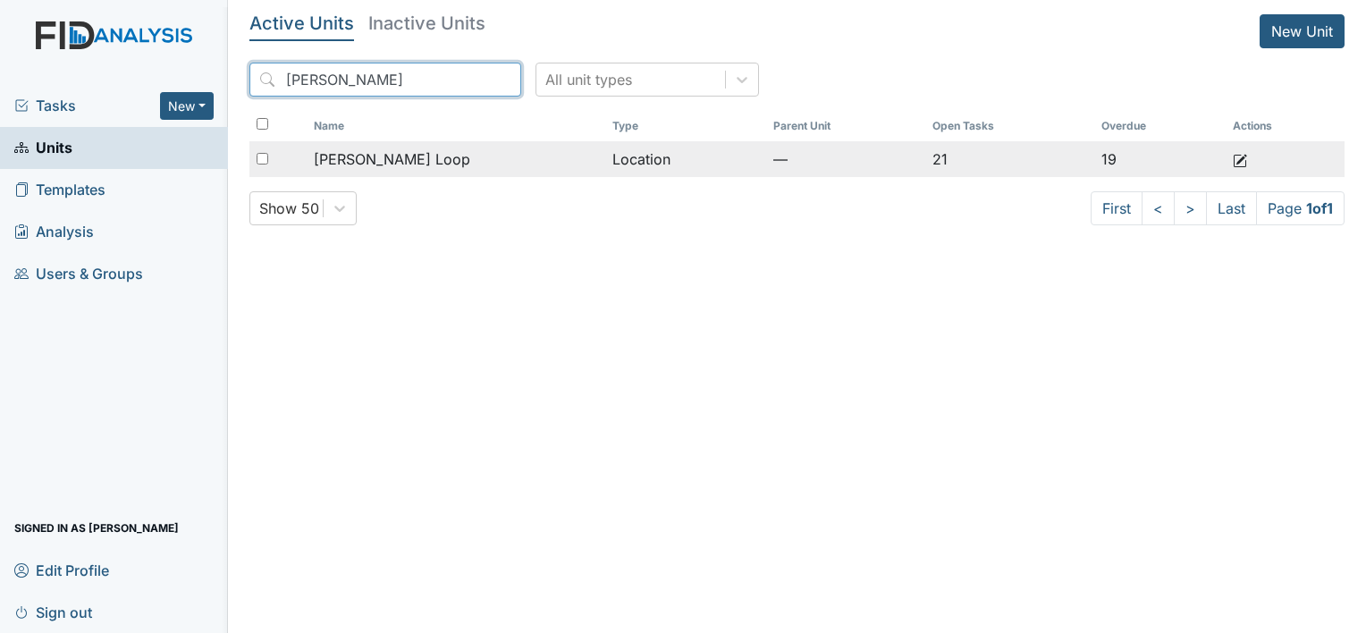
type input "mckeel"
click at [392, 158] on span "[PERSON_NAME] Loop" at bounding box center [392, 158] width 156 height 21
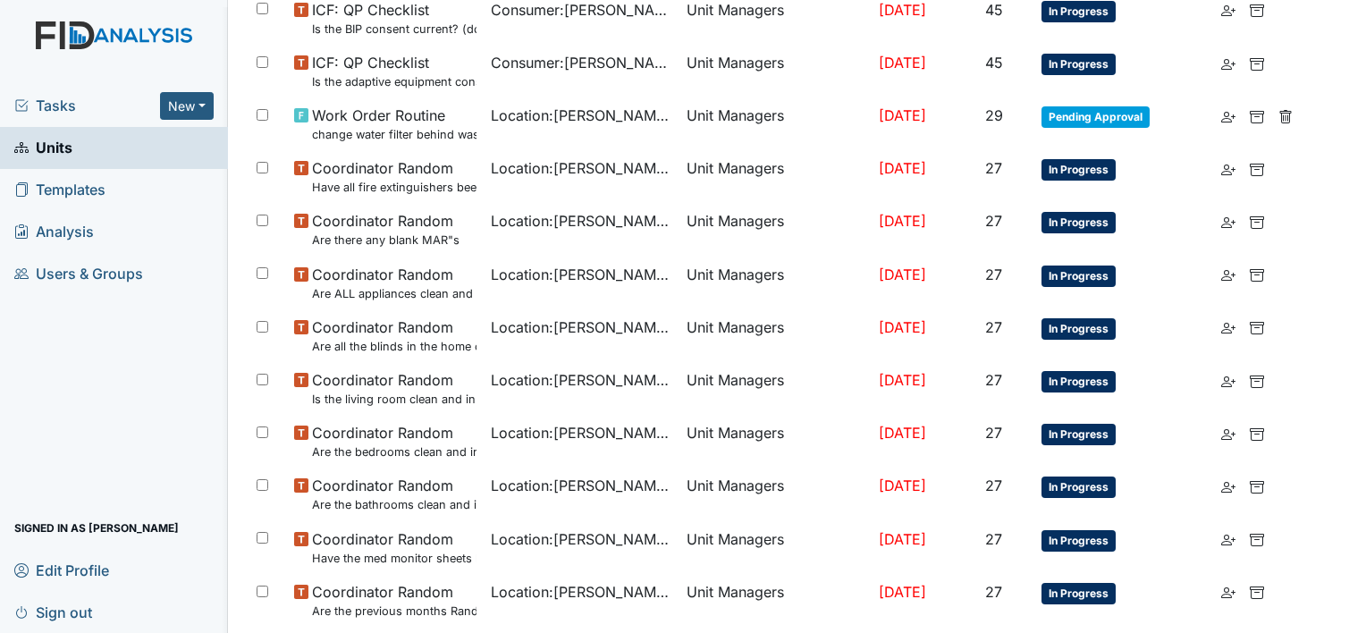
scroll to position [1169, 0]
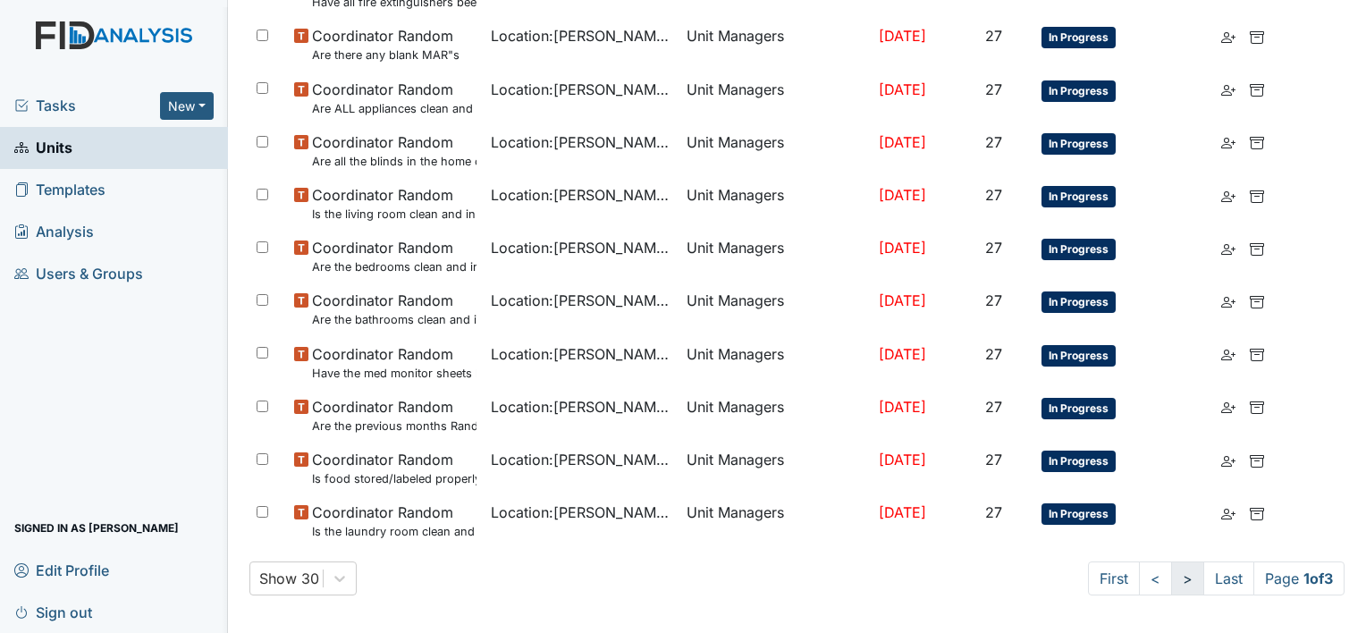
click at [1174, 577] on link ">" at bounding box center [1188, 579] width 33 height 34
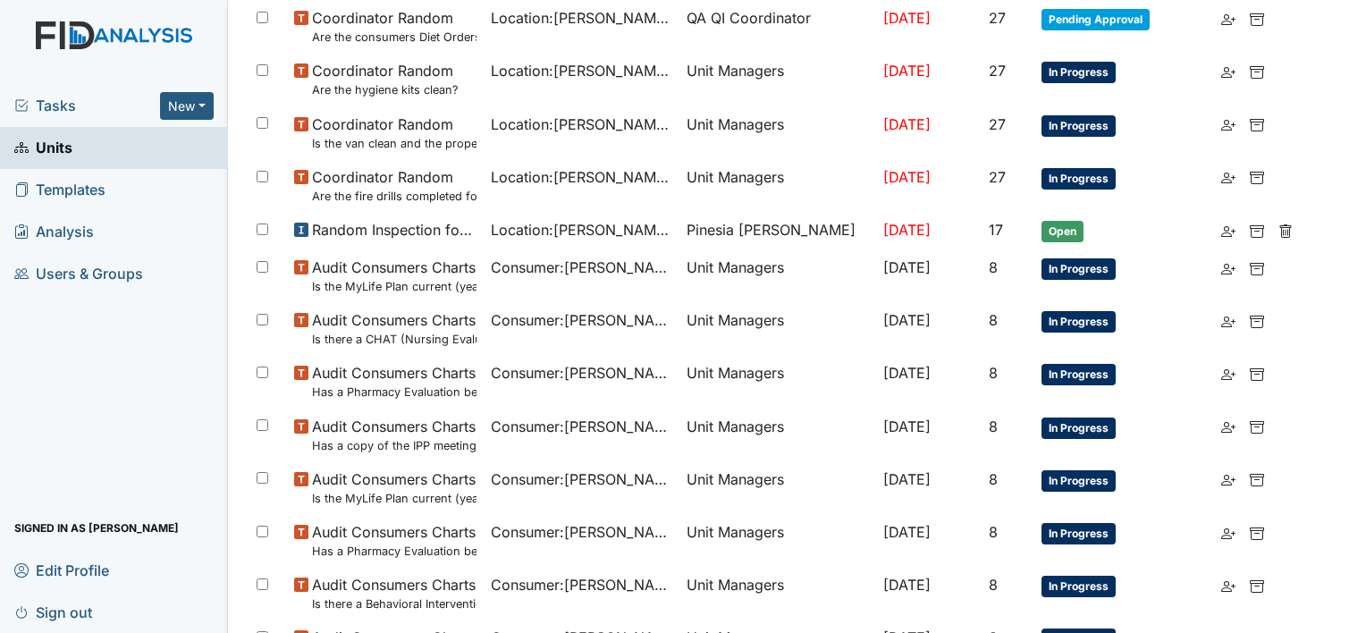
scroll to position [0, 0]
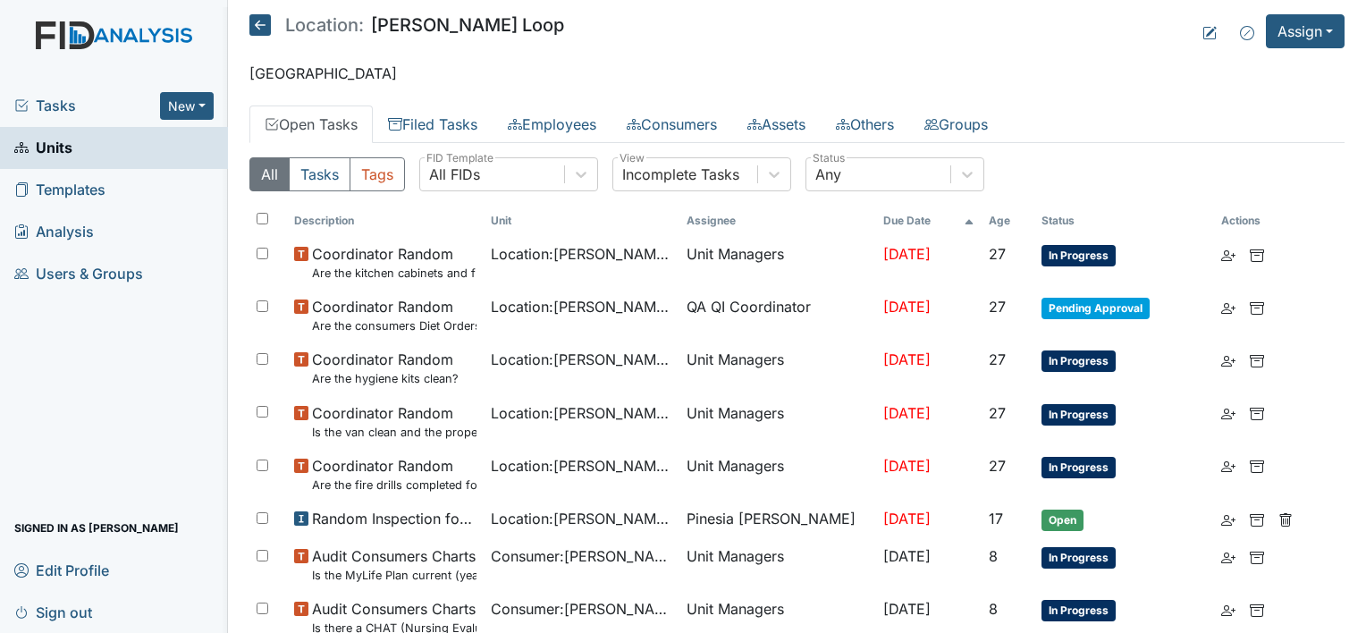
click at [64, 150] on span "Units" at bounding box center [43, 148] width 58 height 28
click at [60, 151] on span "Units" at bounding box center [43, 148] width 58 height 28
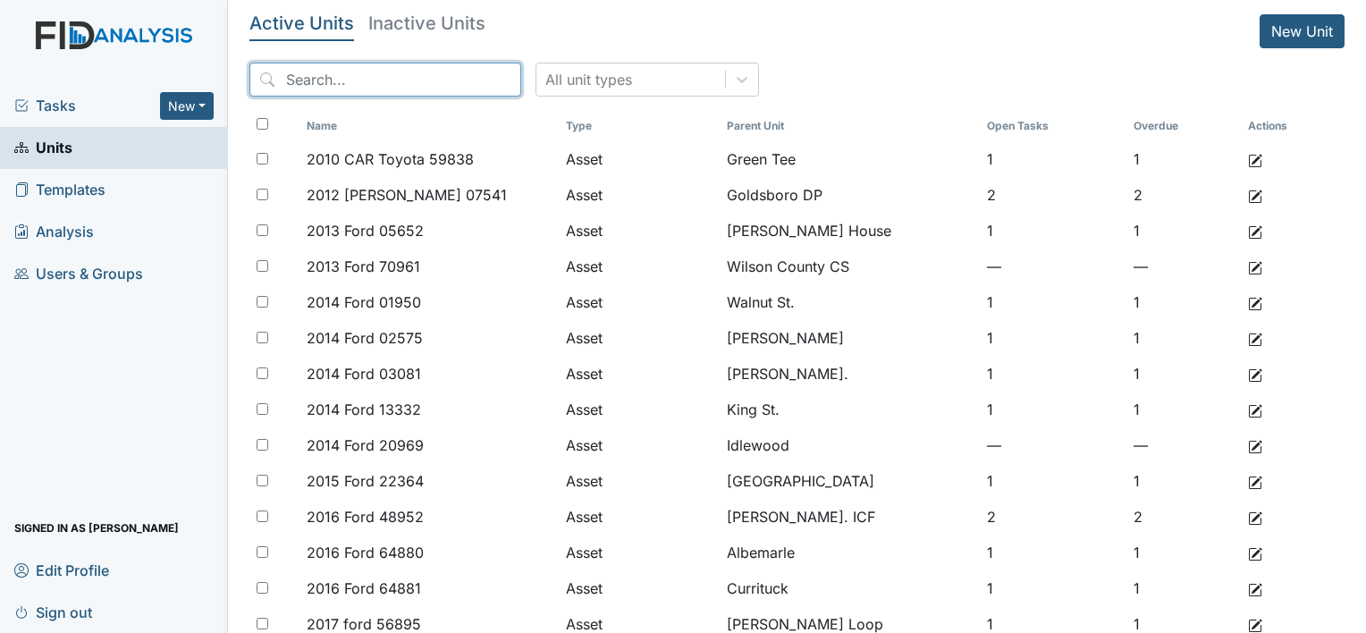
click at [373, 80] on input "search" at bounding box center [386, 80] width 272 height 34
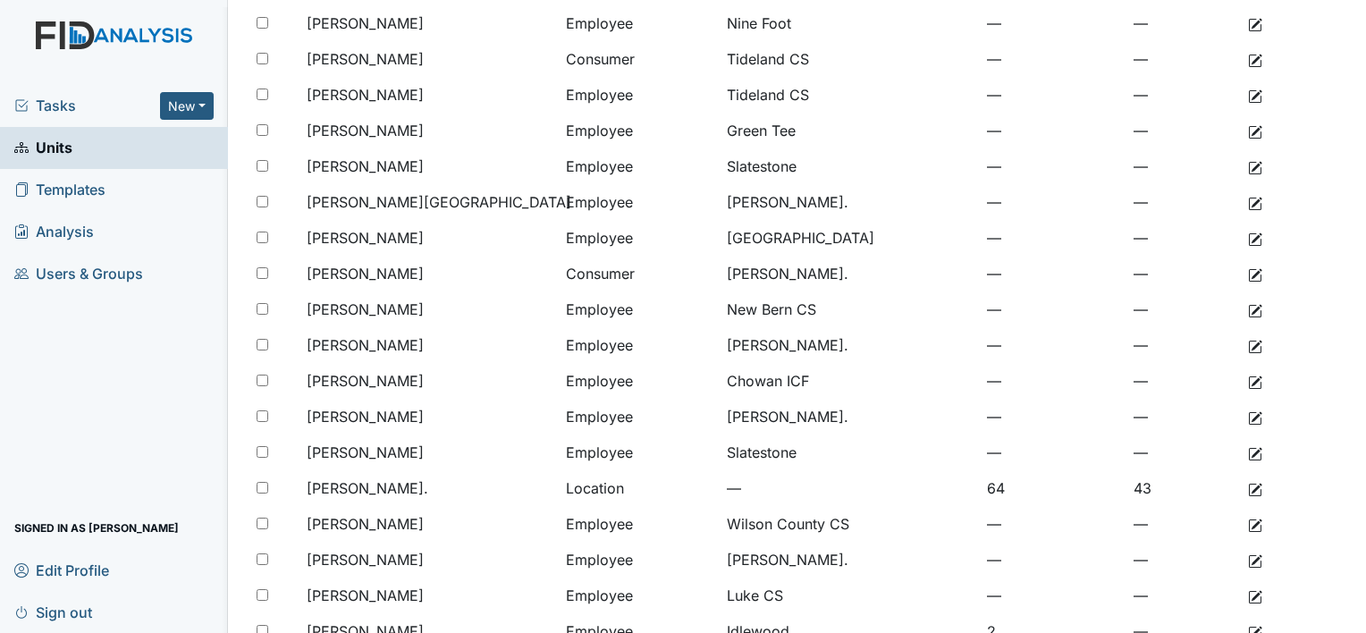
scroll to position [541, 0]
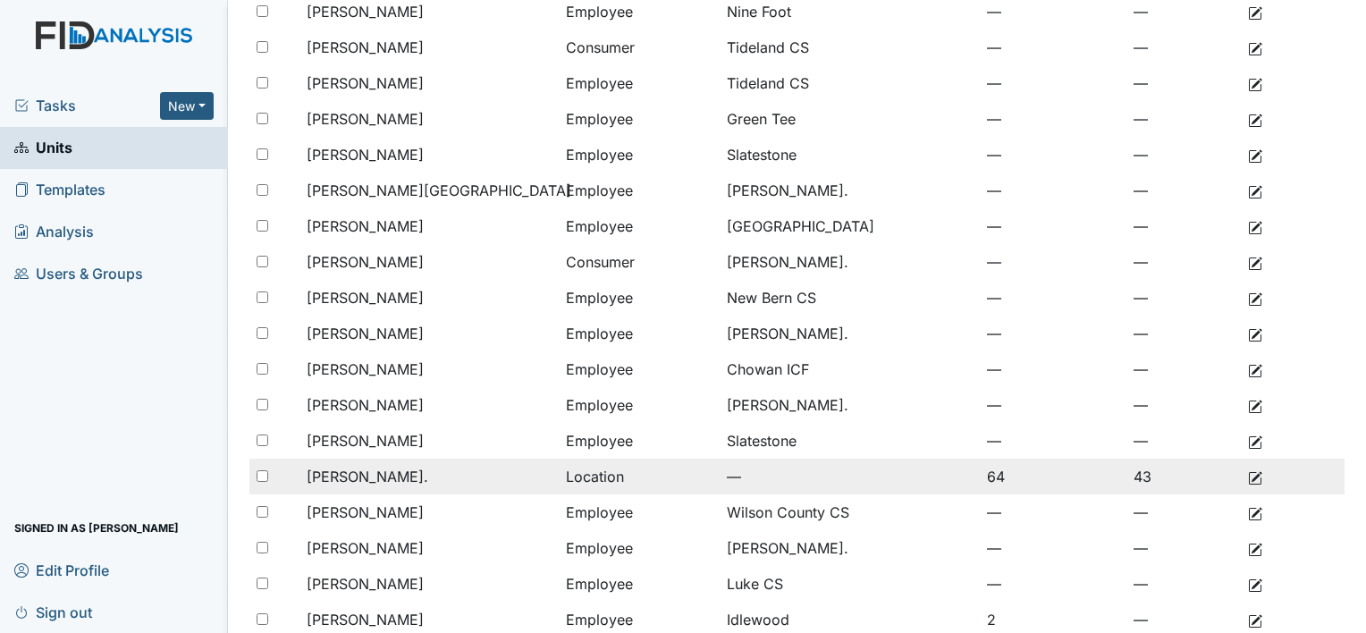
type input "william"
click at [355, 479] on span "[PERSON_NAME]." at bounding box center [368, 476] width 122 height 21
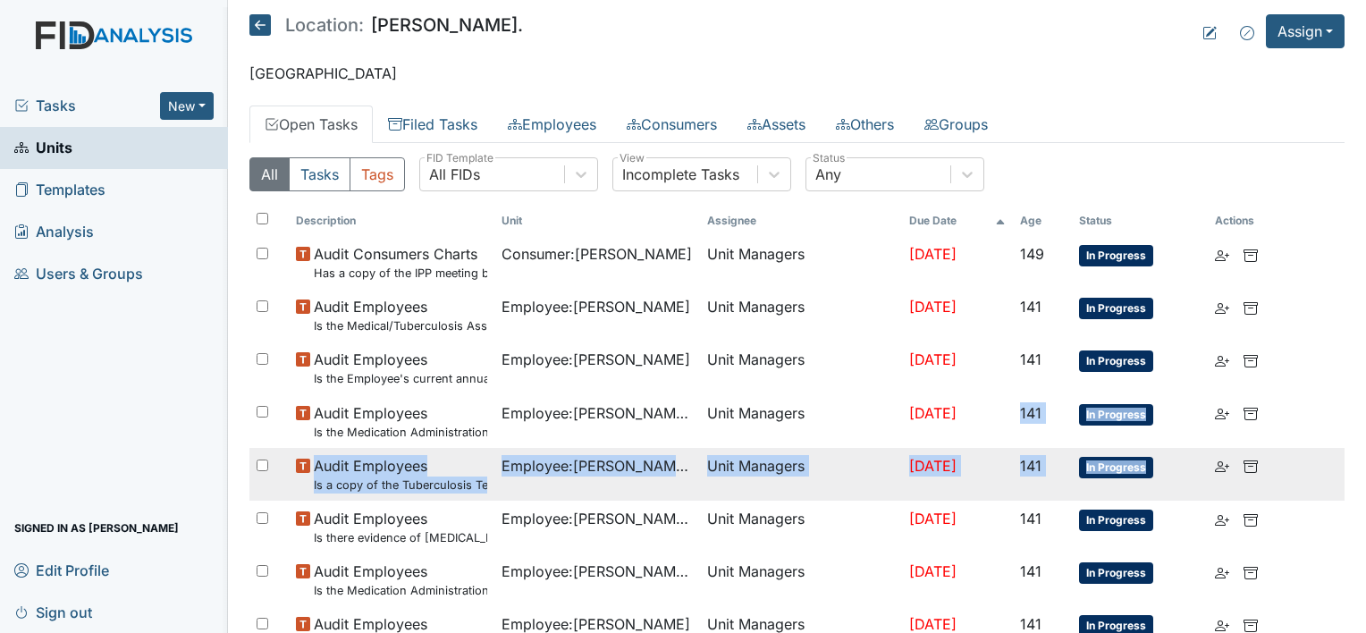
drag, startPoint x: 1013, startPoint y: 433, endPoint x: 1161, endPoint y: 472, distance: 152.7
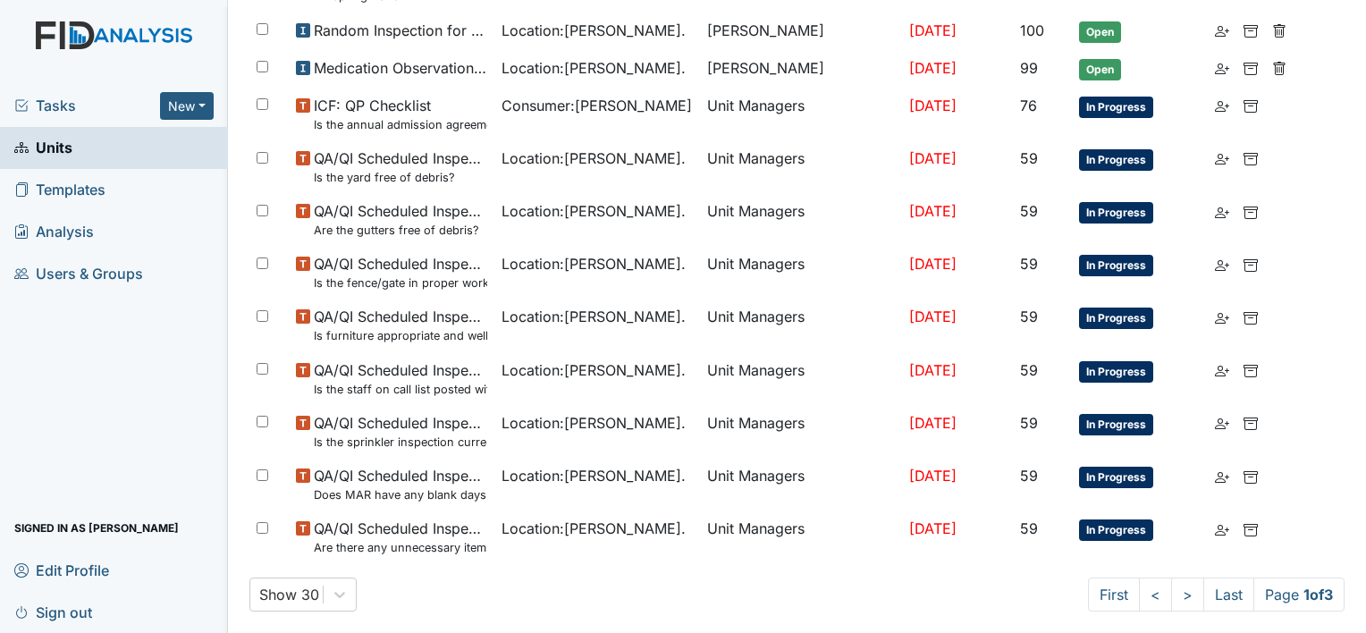
scroll to position [1249, 0]
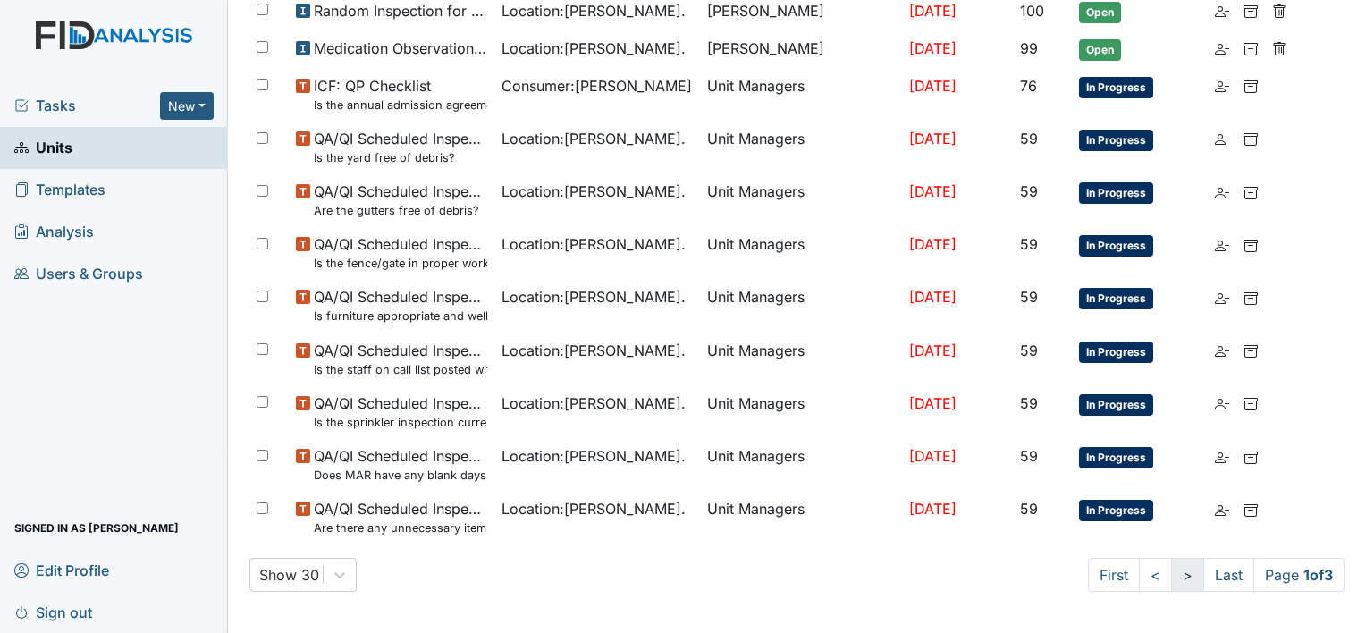
click at [1173, 572] on link ">" at bounding box center [1188, 575] width 33 height 34
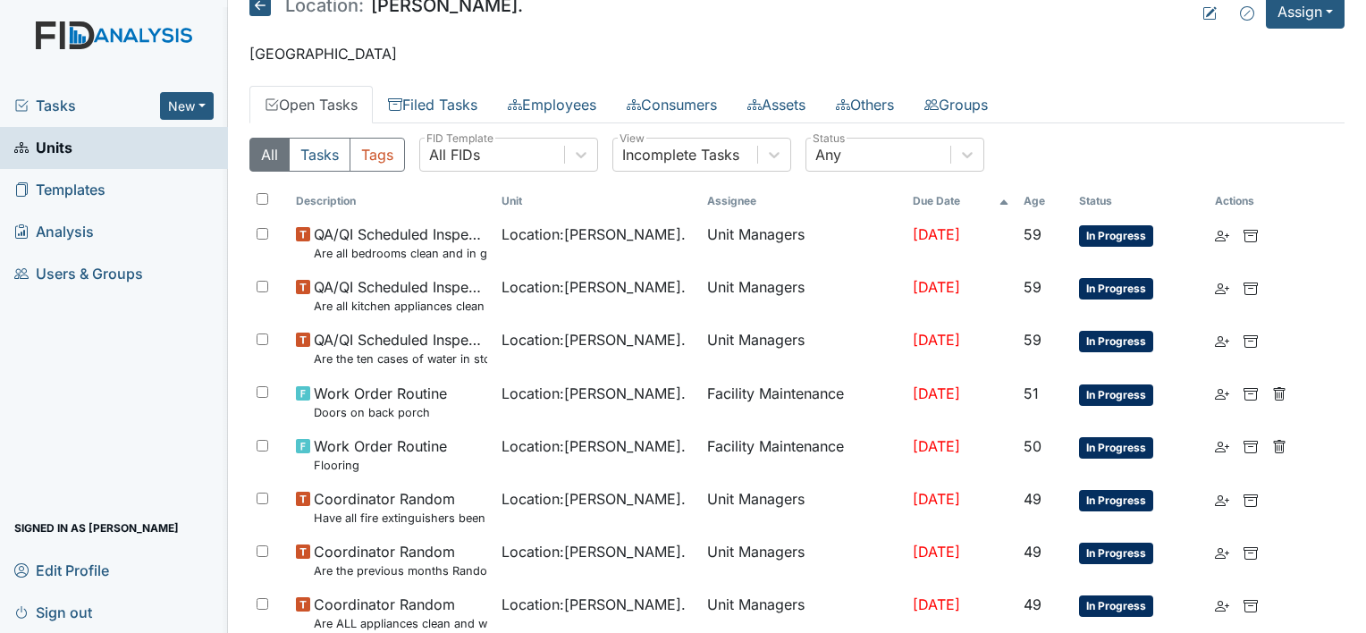
scroll to position [15, 0]
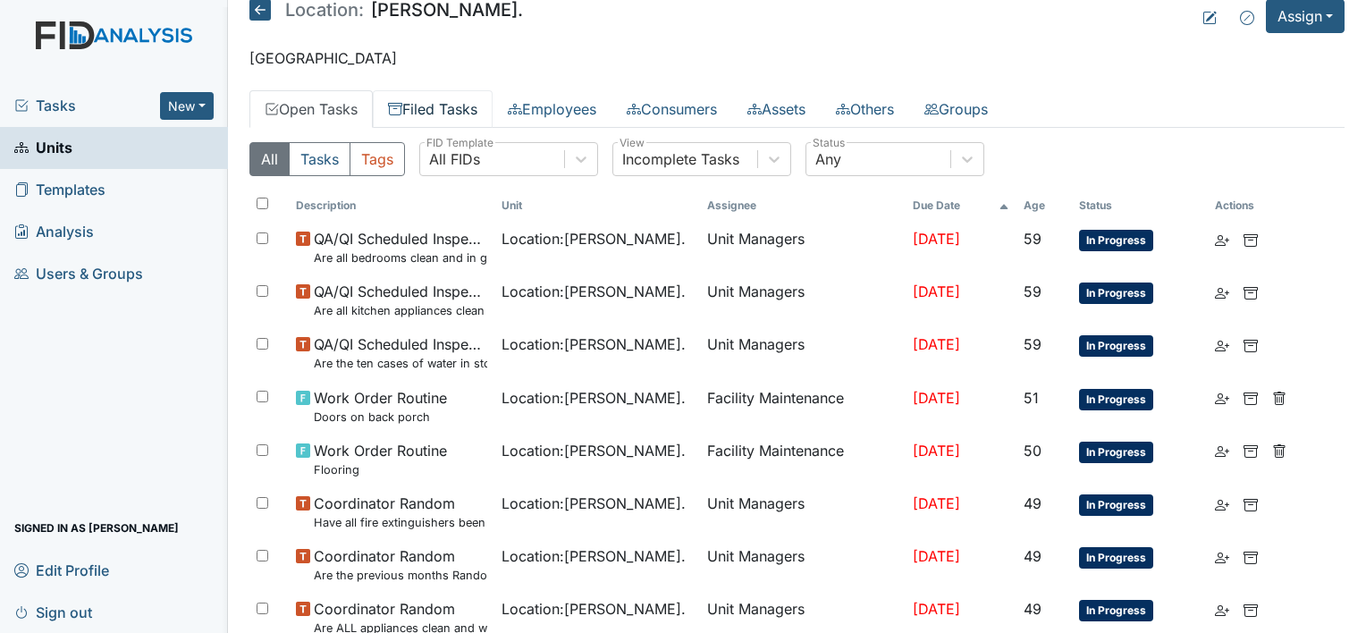
click at [452, 104] on link "Filed Tasks" at bounding box center [433, 109] width 120 height 38
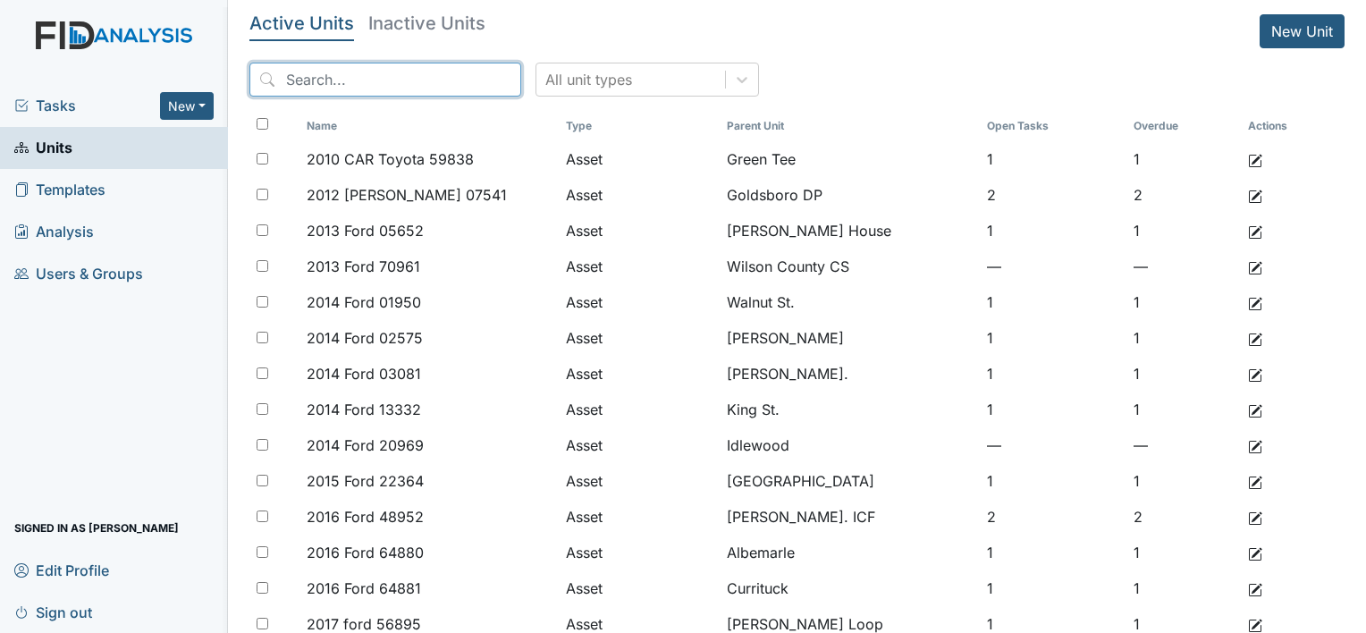
click at [343, 88] on input "search" at bounding box center [386, 80] width 272 height 34
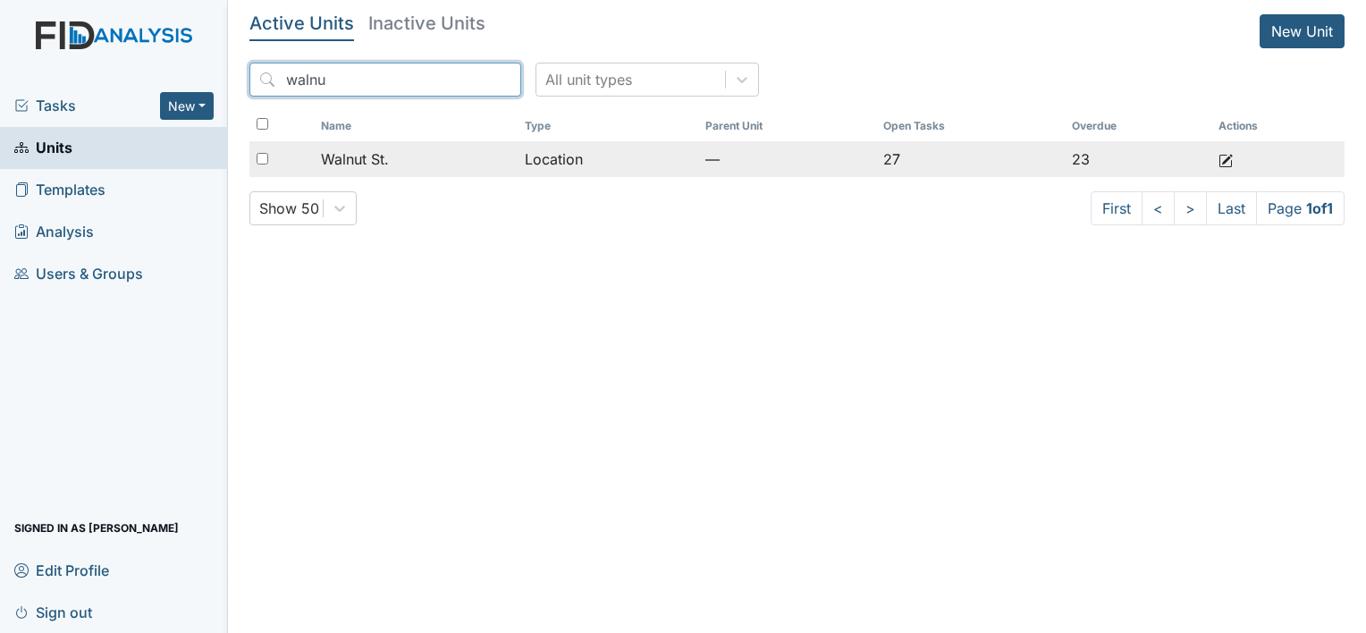
type input "walnu"
click at [364, 159] on span "Walnut St." at bounding box center [355, 158] width 68 height 21
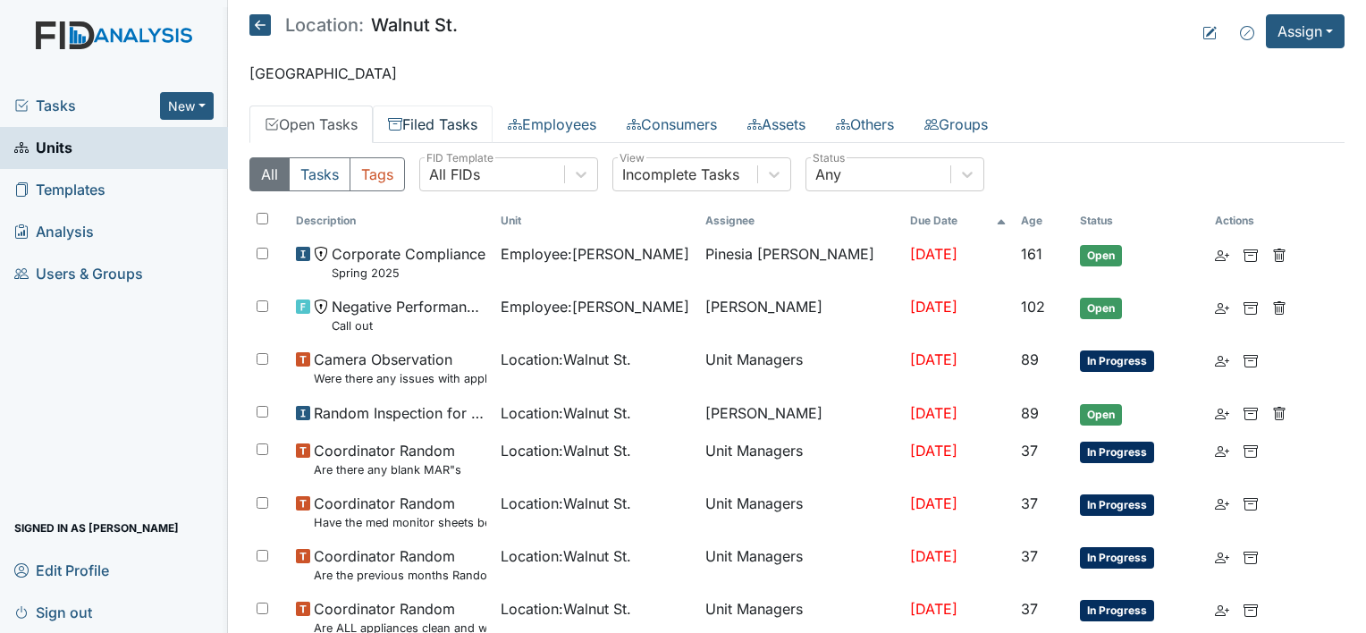
click at [492, 123] on link "Filed Tasks" at bounding box center [433, 125] width 120 height 38
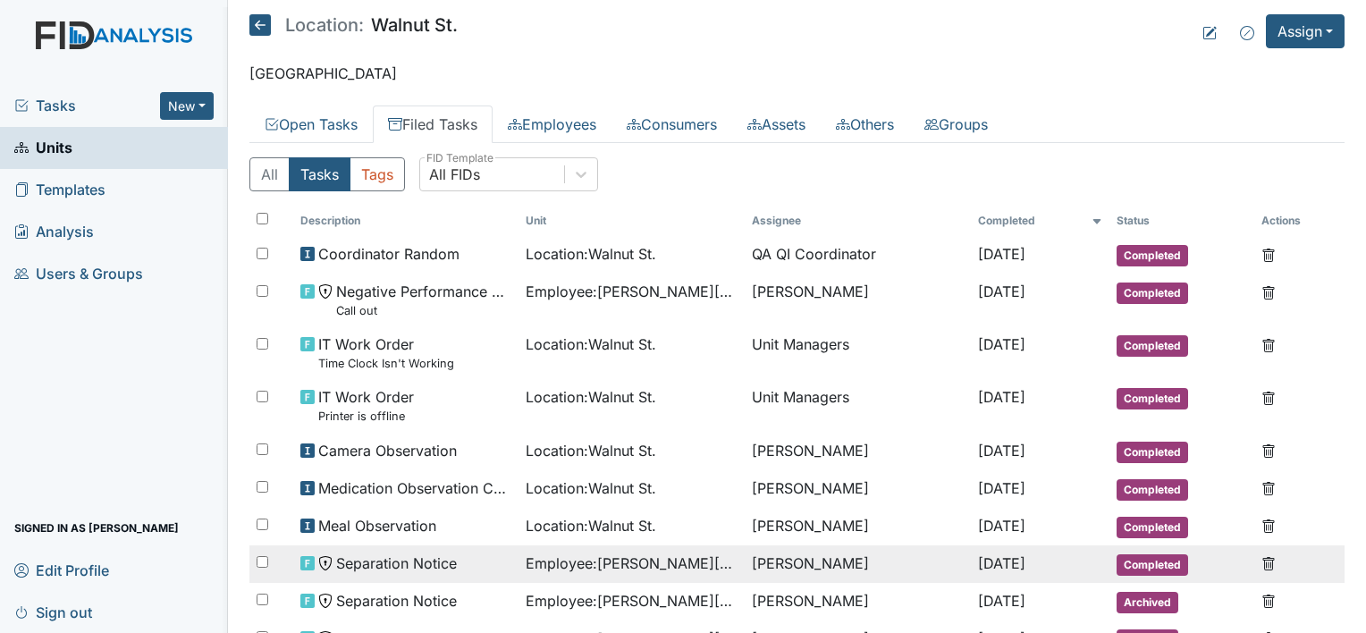
click at [605, 562] on span "Employee : [GEOGRAPHIC_DATA][PERSON_NAME][GEOGRAPHIC_DATA]" at bounding box center [632, 563] width 212 height 21
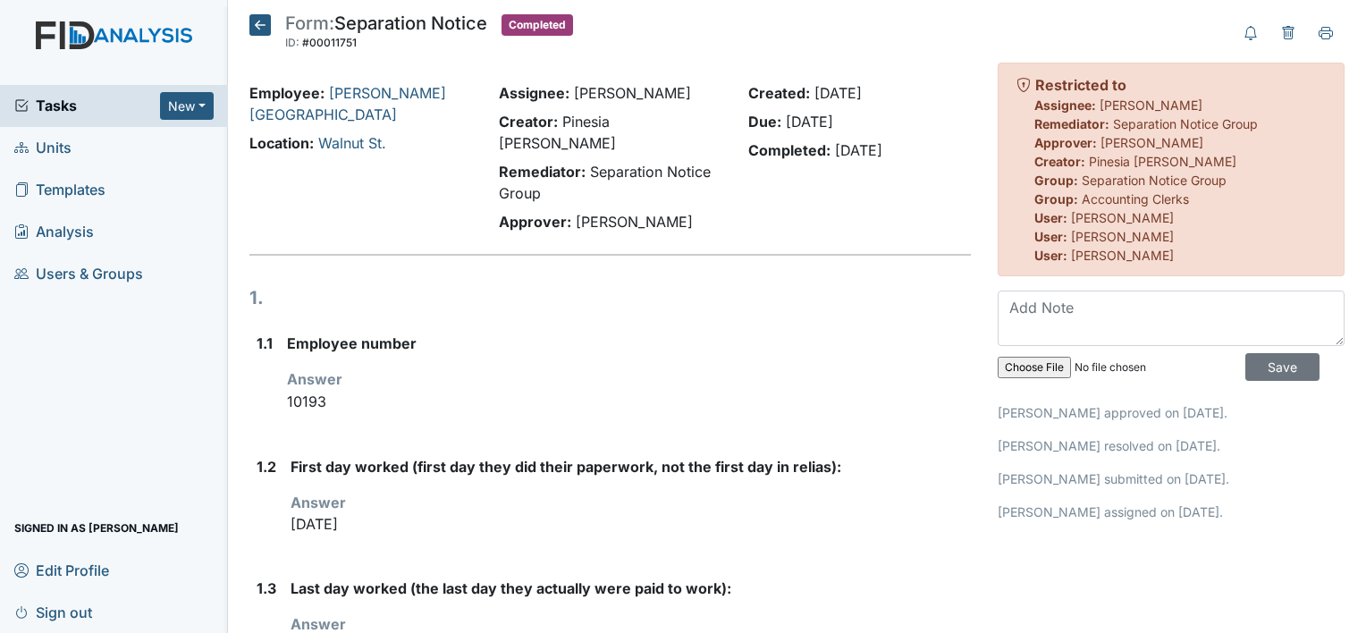
click at [605, 578] on label "Last day worked (the last day they actually were paid to work):" at bounding box center [511, 588] width 441 height 21
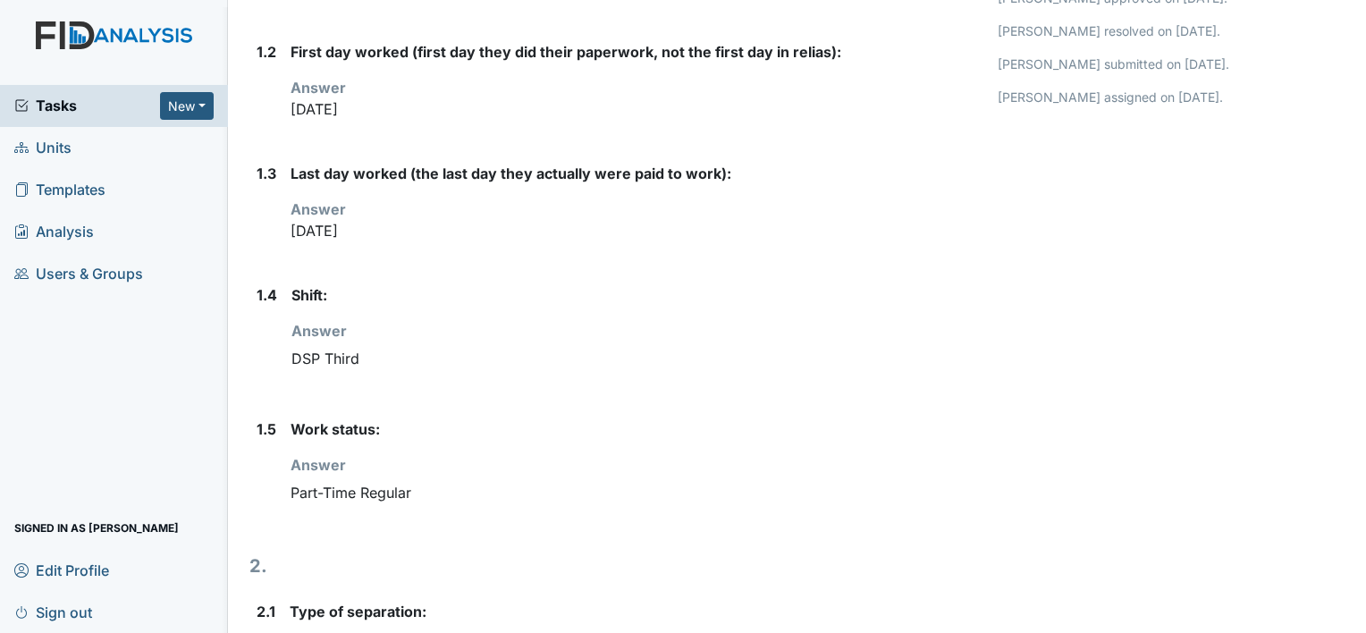
scroll to position [204, 0]
